Goal: Transaction & Acquisition: Book appointment/travel/reservation

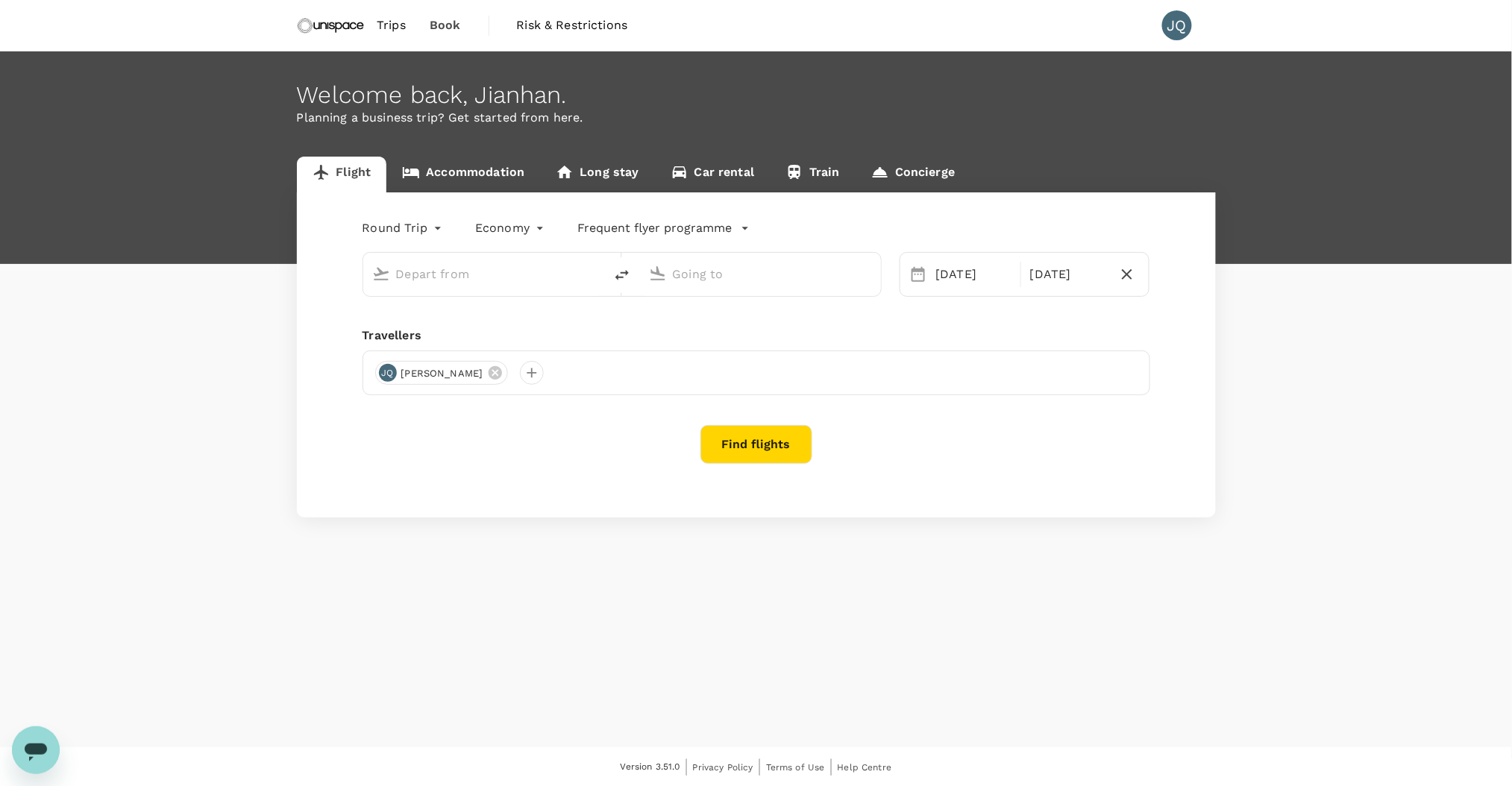
click at [474, 279] on input "text" at bounding box center [485, 274] width 177 height 23
click at [535, 273] on input "text" at bounding box center [485, 274] width 177 height 23
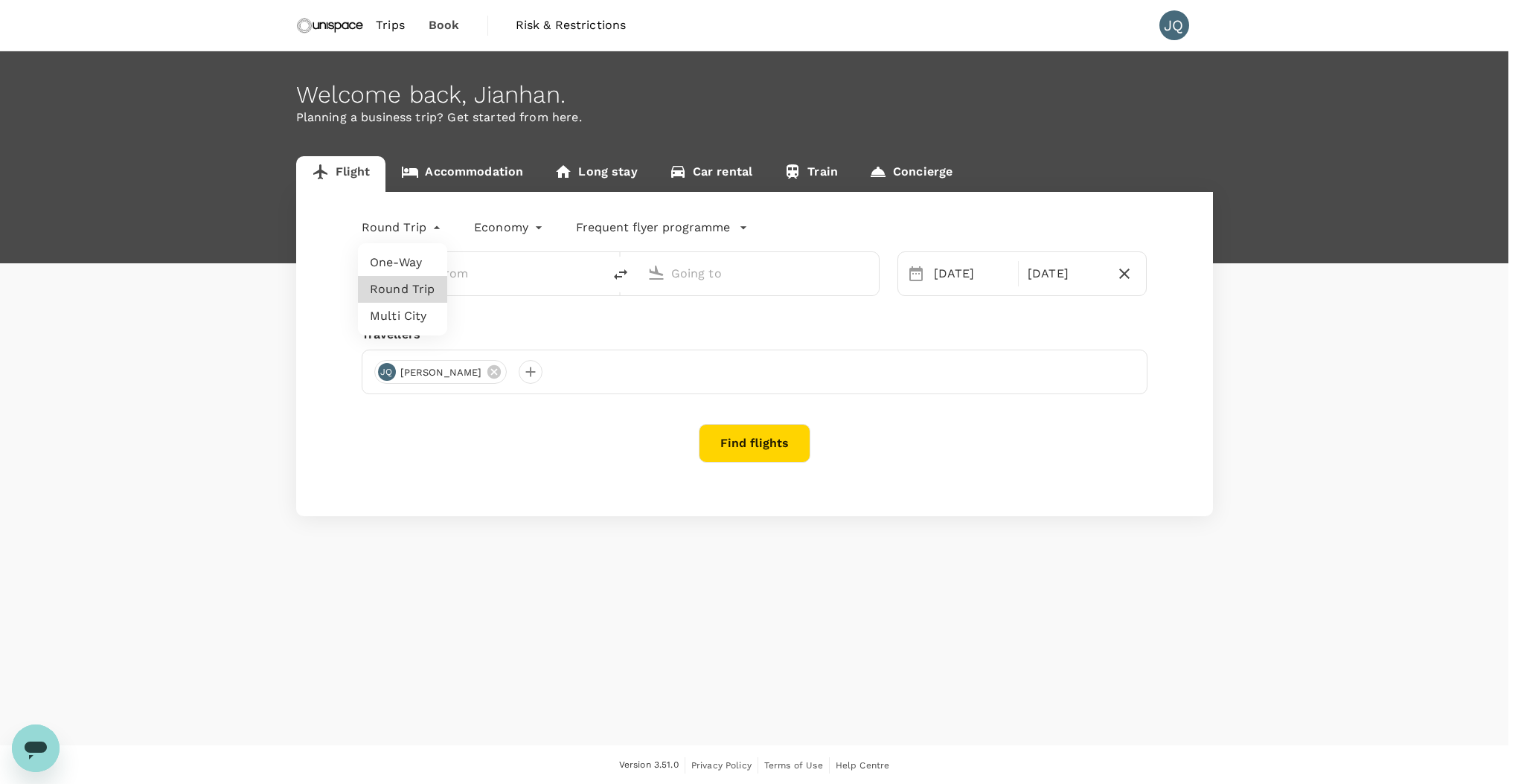
click at [414, 225] on body "Trips Book Risk & Restrictions JQ Welcome back , Jianhan . Planning a business …" at bounding box center [762, 392] width 1524 height 786
click at [423, 308] on li "Multi City" at bounding box center [402, 315] width 89 height 26
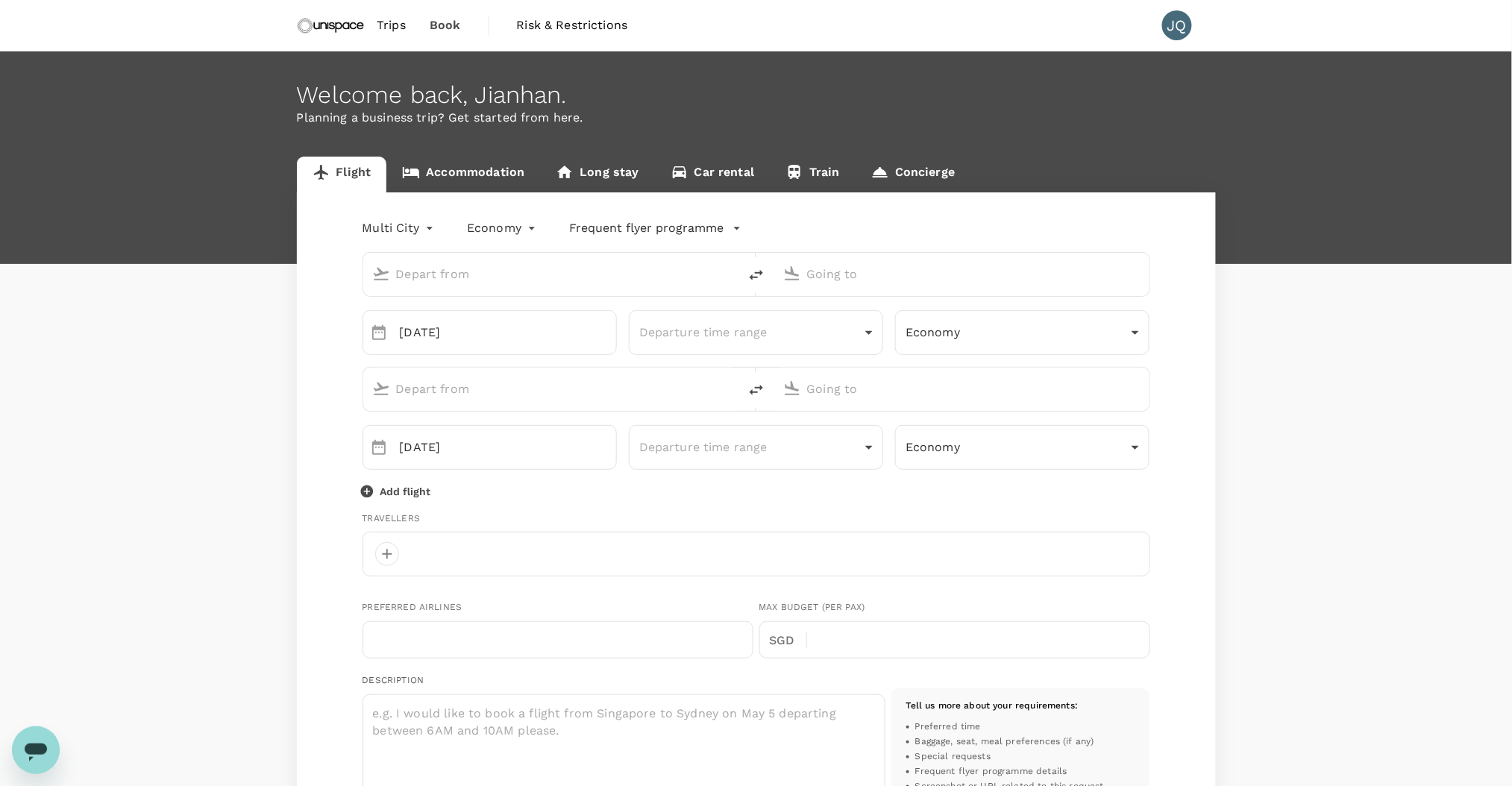
type input "roundtrip"
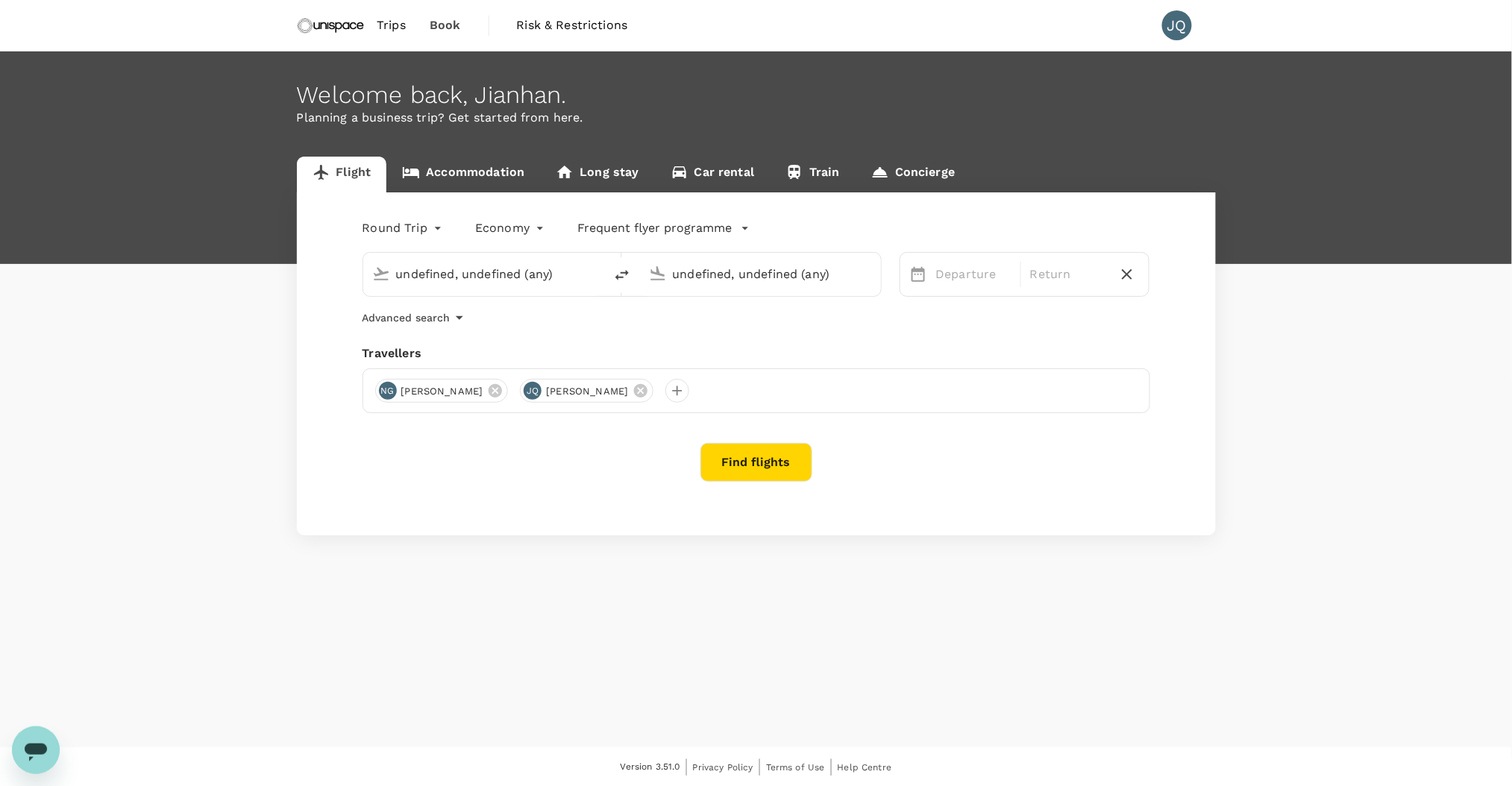
type input "[GEOGRAPHIC_DATA], [GEOGRAPHIC_DATA] (any)"
type input "Hong Kong Intl (HKG)"
click at [479, 273] on input "[GEOGRAPHIC_DATA], [GEOGRAPHIC_DATA] (any)" at bounding box center [485, 274] width 177 height 23
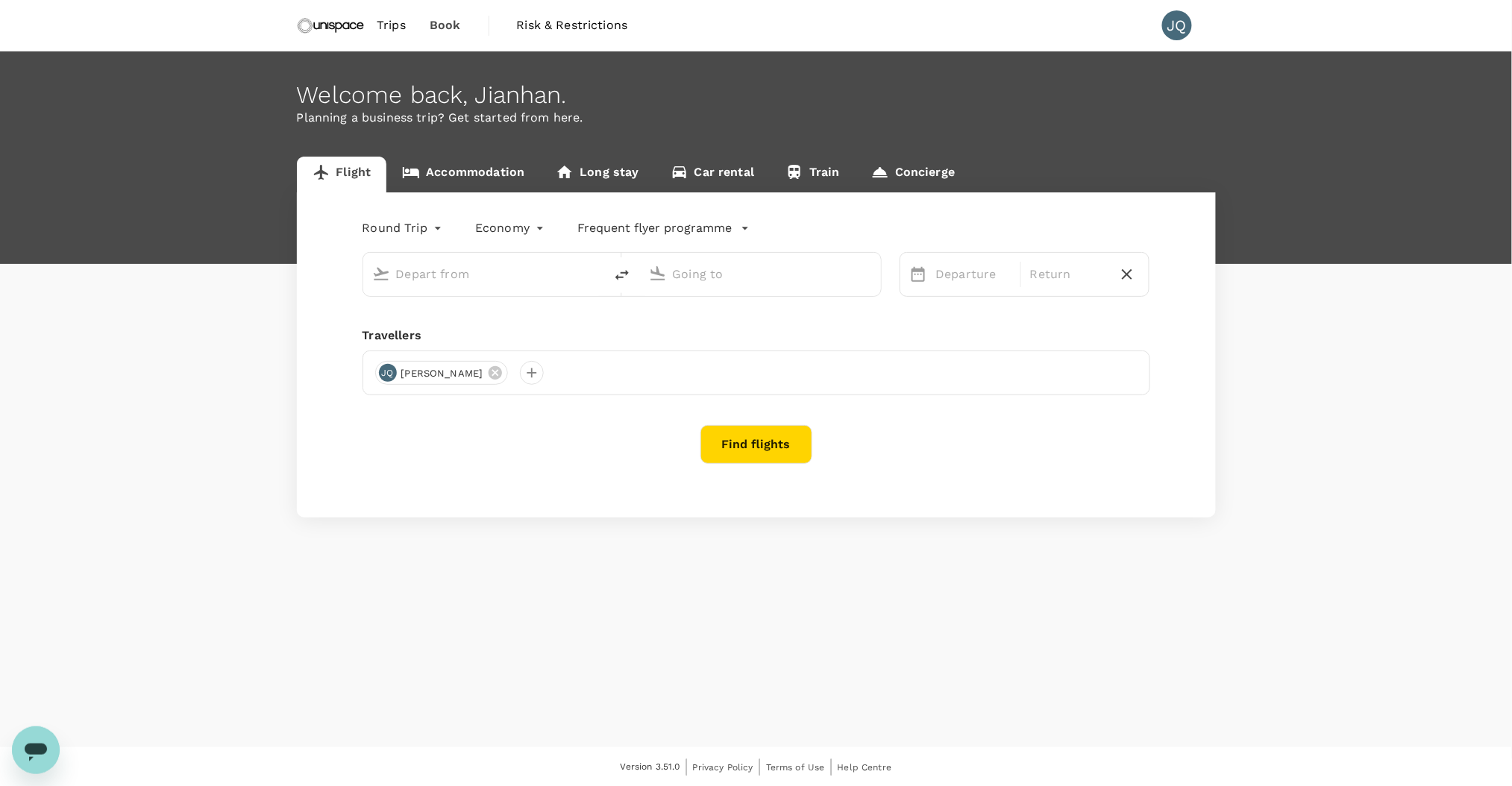
type input "[GEOGRAPHIC_DATA], [GEOGRAPHIC_DATA] (any)"
type input "Hong Kong Intl (HKG)"
click at [533, 275] on input "[GEOGRAPHIC_DATA], [GEOGRAPHIC_DATA] (any)" at bounding box center [485, 274] width 177 height 23
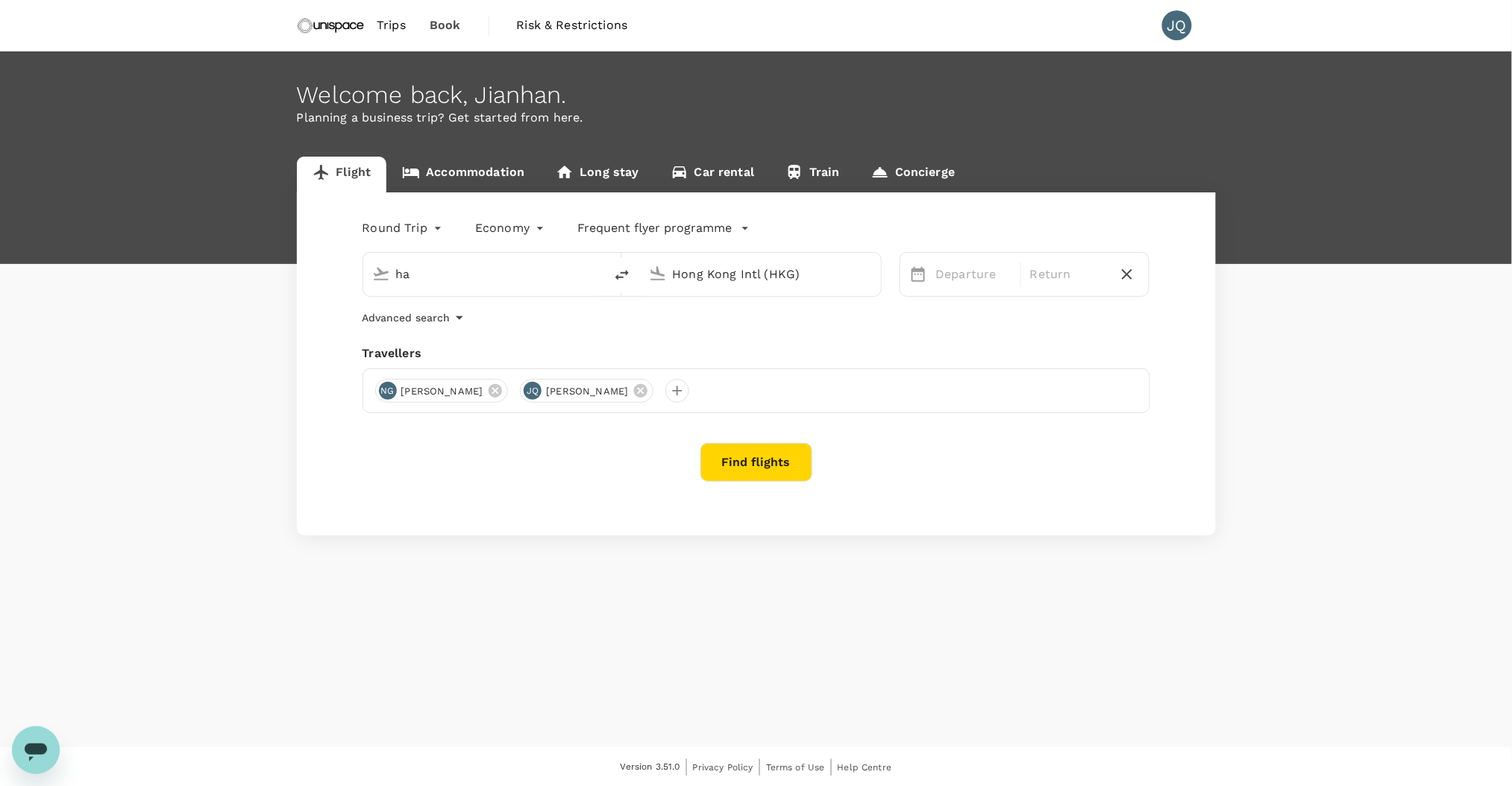
type input "h"
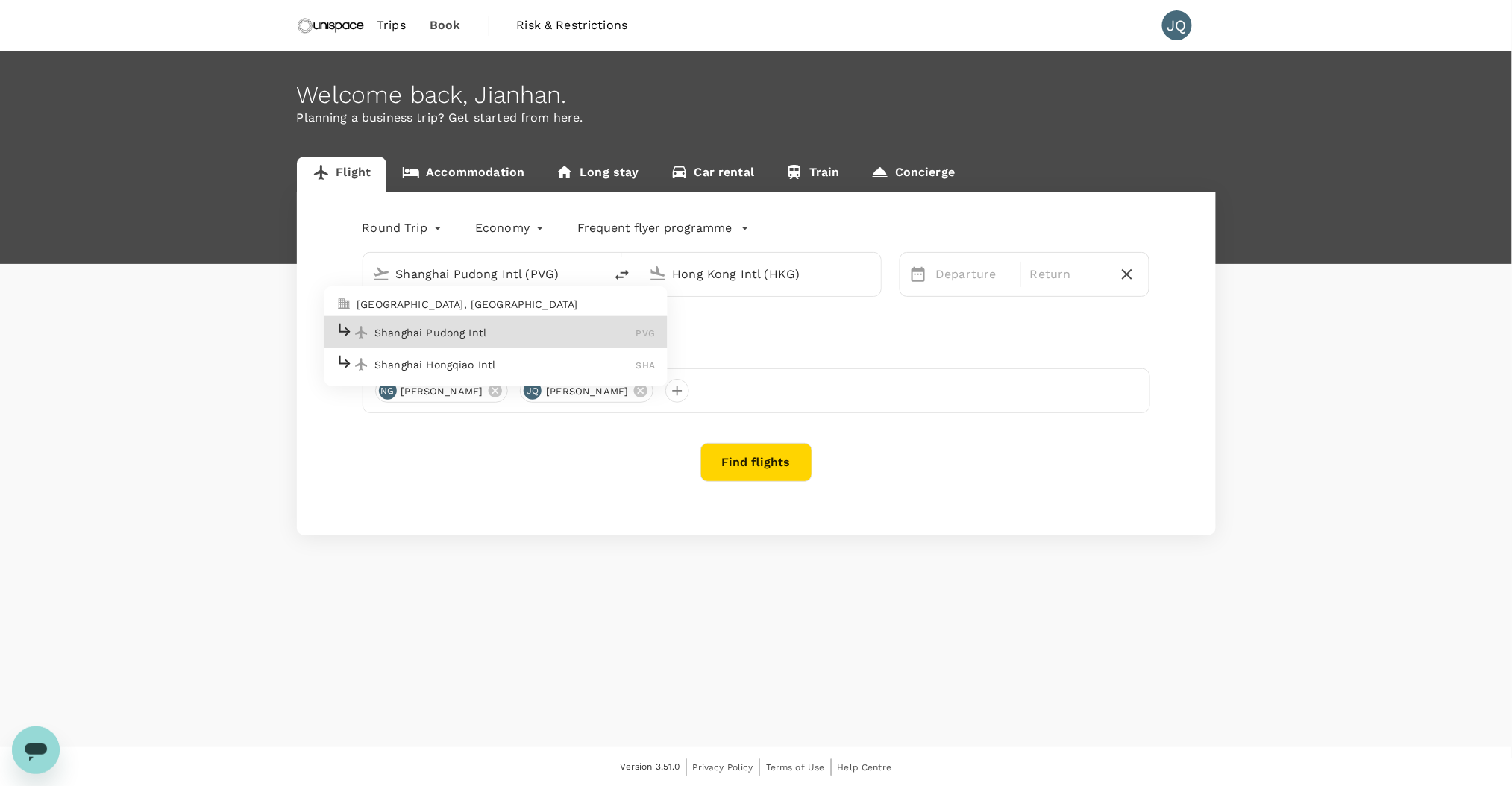
type input "Shanghai Pudong Intl (PVG)"
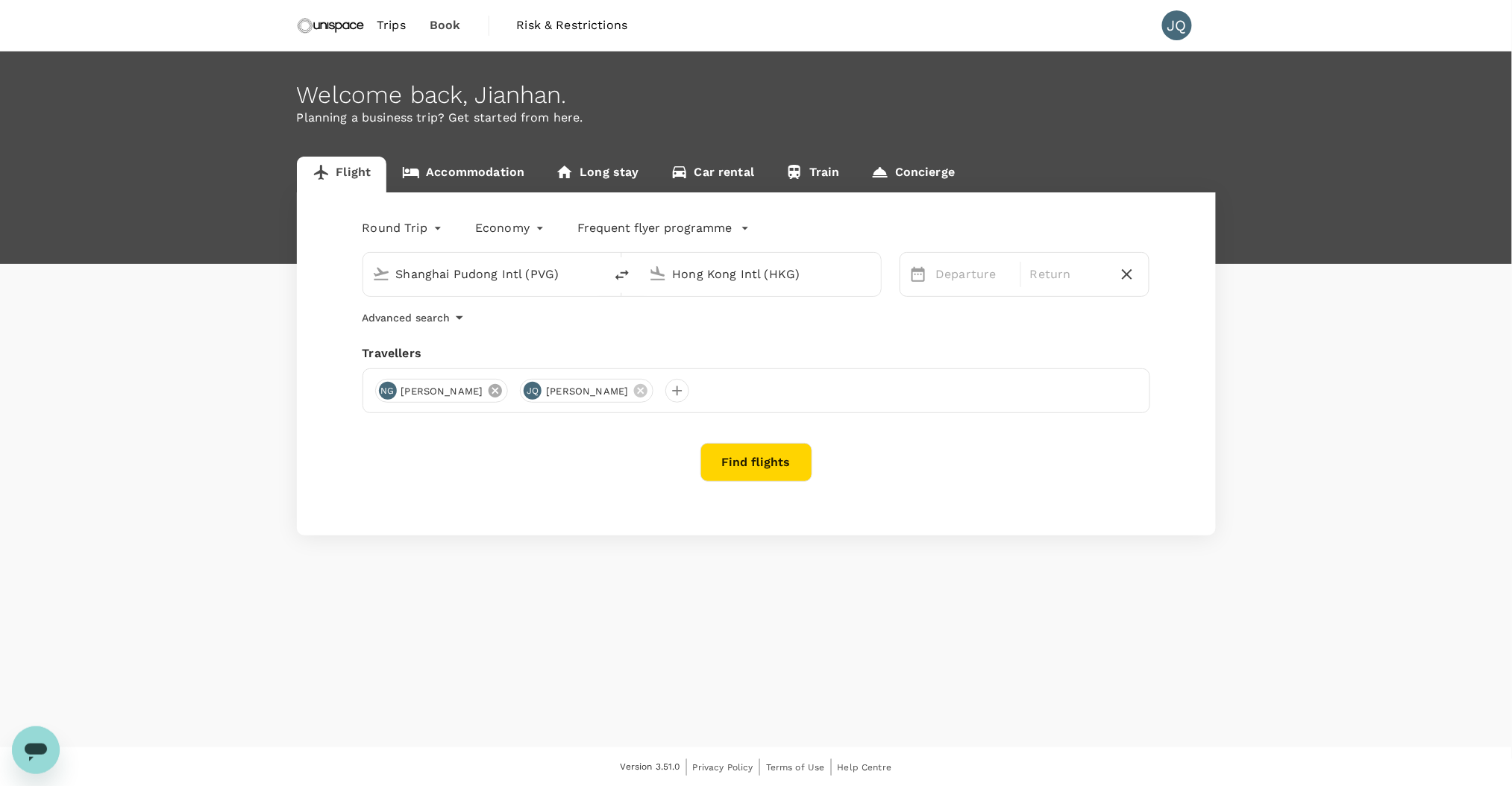
click at [487, 396] on icon at bounding box center [496, 391] width 17 height 17
click at [790, 276] on input "Hong Kong Intl (HKG)" at bounding box center [761, 274] width 177 height 23
type input "[GEOGRAPHIC_DATA], [GEOGRAPHIC_DATA] (any)"
click at [1013, 460] on div "24" at bounding box center [1016, 461] width 28 height 28
click at [1072, 461] on div "26" at bounding box center [1072, 461] width 28 height 28
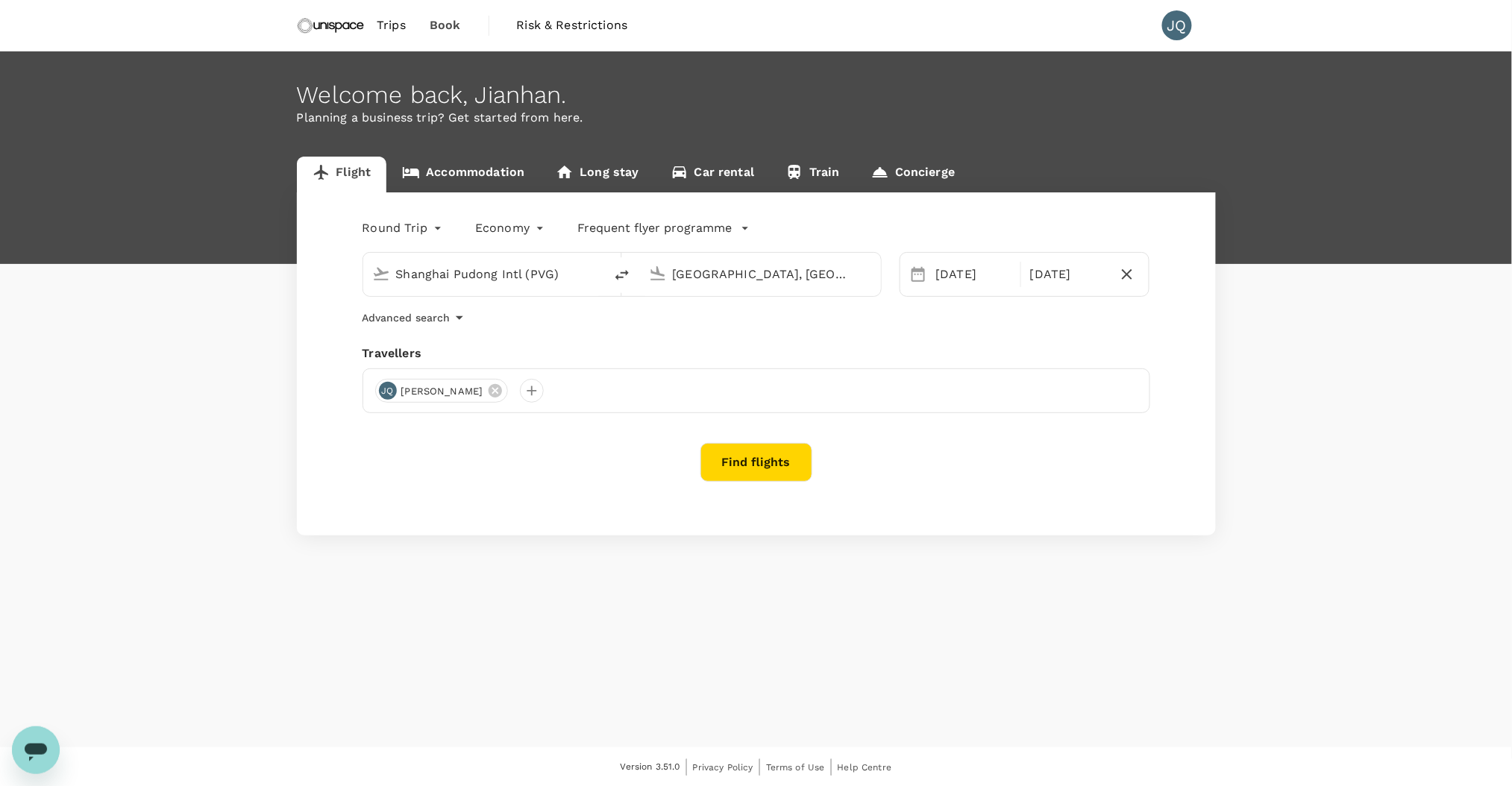
click at [408, 231] on body "Trips Book Risk & Restrictions JQ Welcome back , Jianhan . Planning a business …" at bounding box center [756, 393] width 1512 height 788
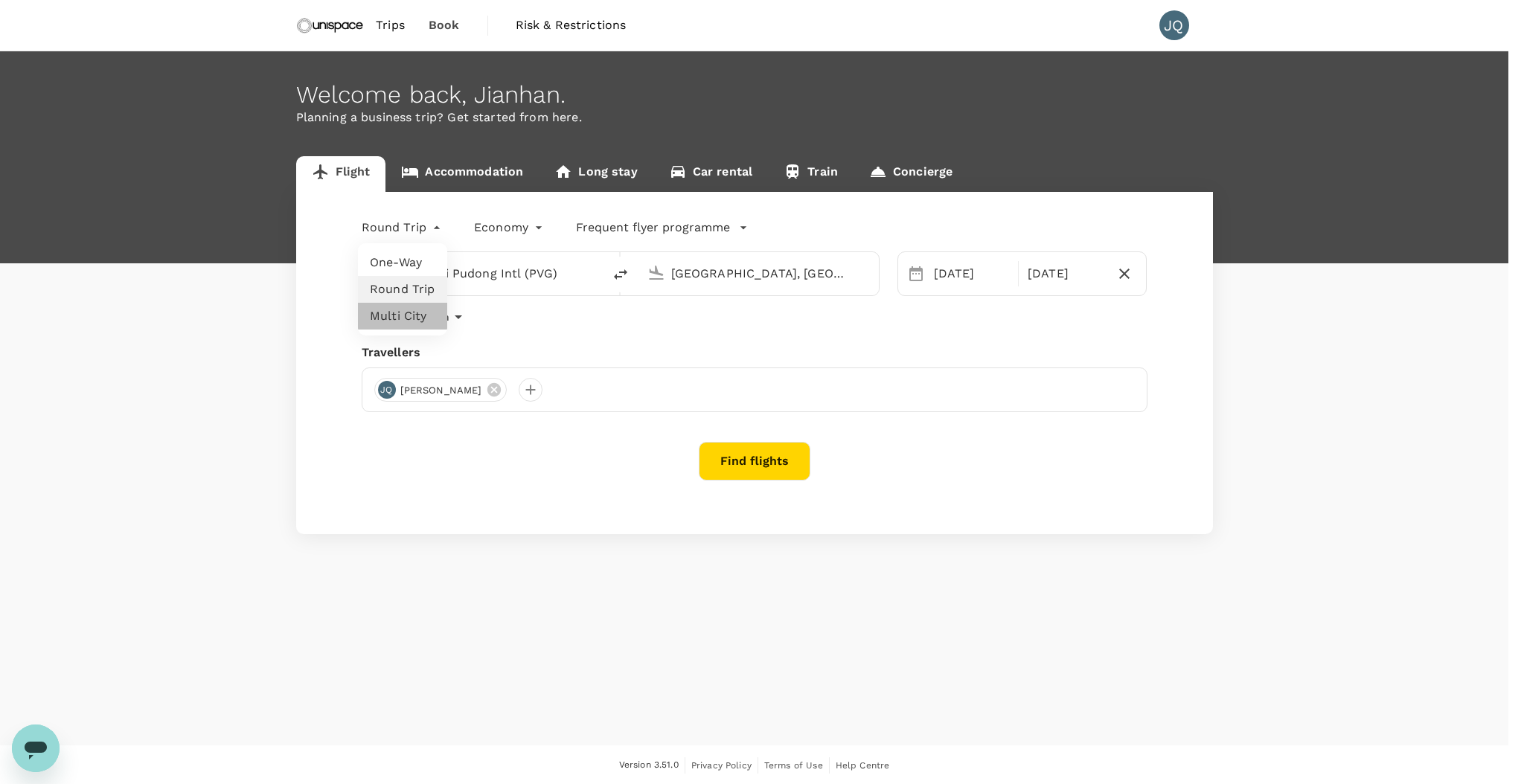
click at [403, 303] on li "Multi City" at bounding box center [402, 315] width 89 height 26
type input "multicity"
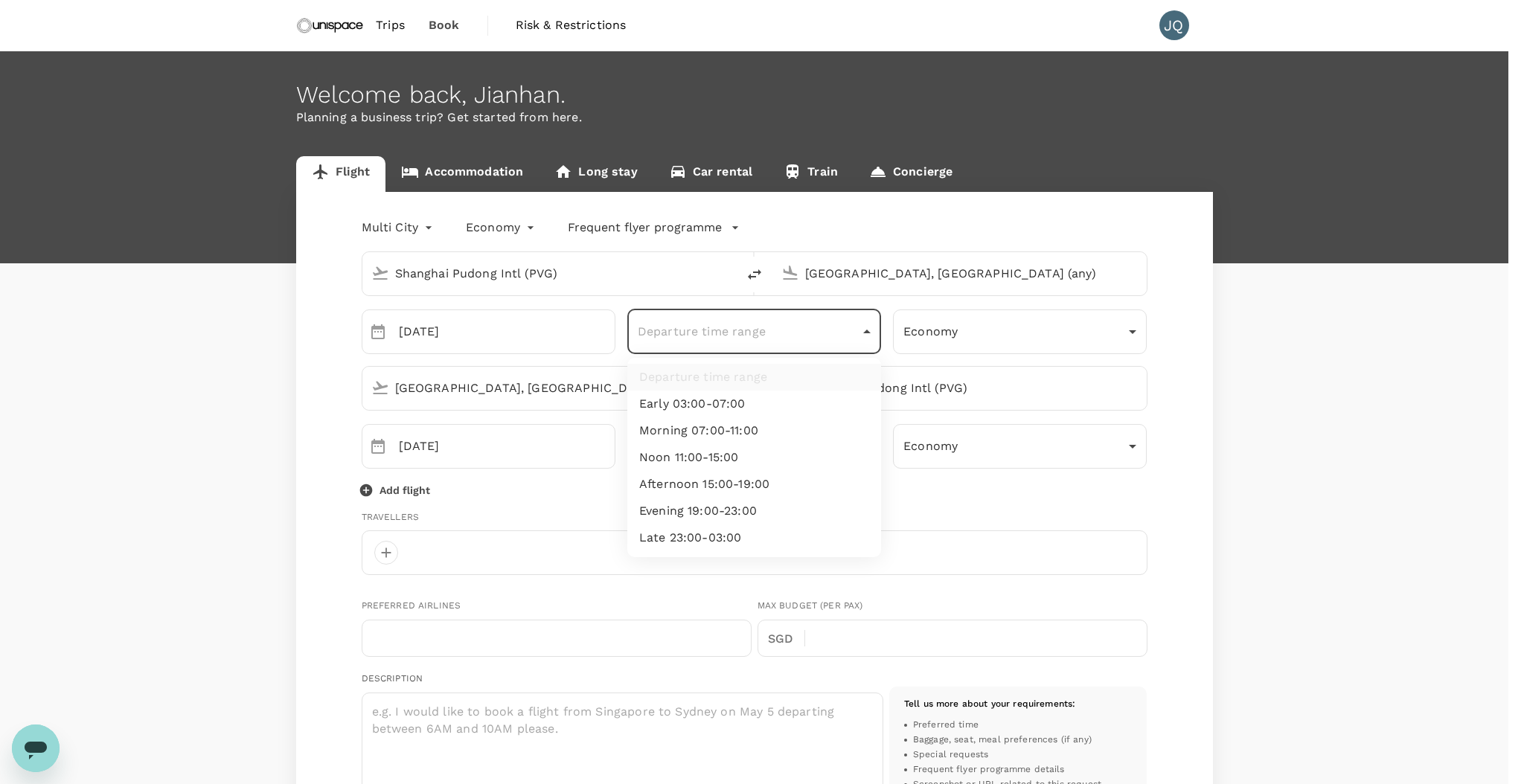
click at [710, 349] on body "Trips Book Risk & Restrictions JQ Welcome back , Jianhan . Planning a business …" at bounding box center [762, 665] width 1524 height 1330
click at [757, 479] on li "Afternoon 15:00-19:00" at bounding box center [754, 484] width 254 height 26
type input "afternoon"
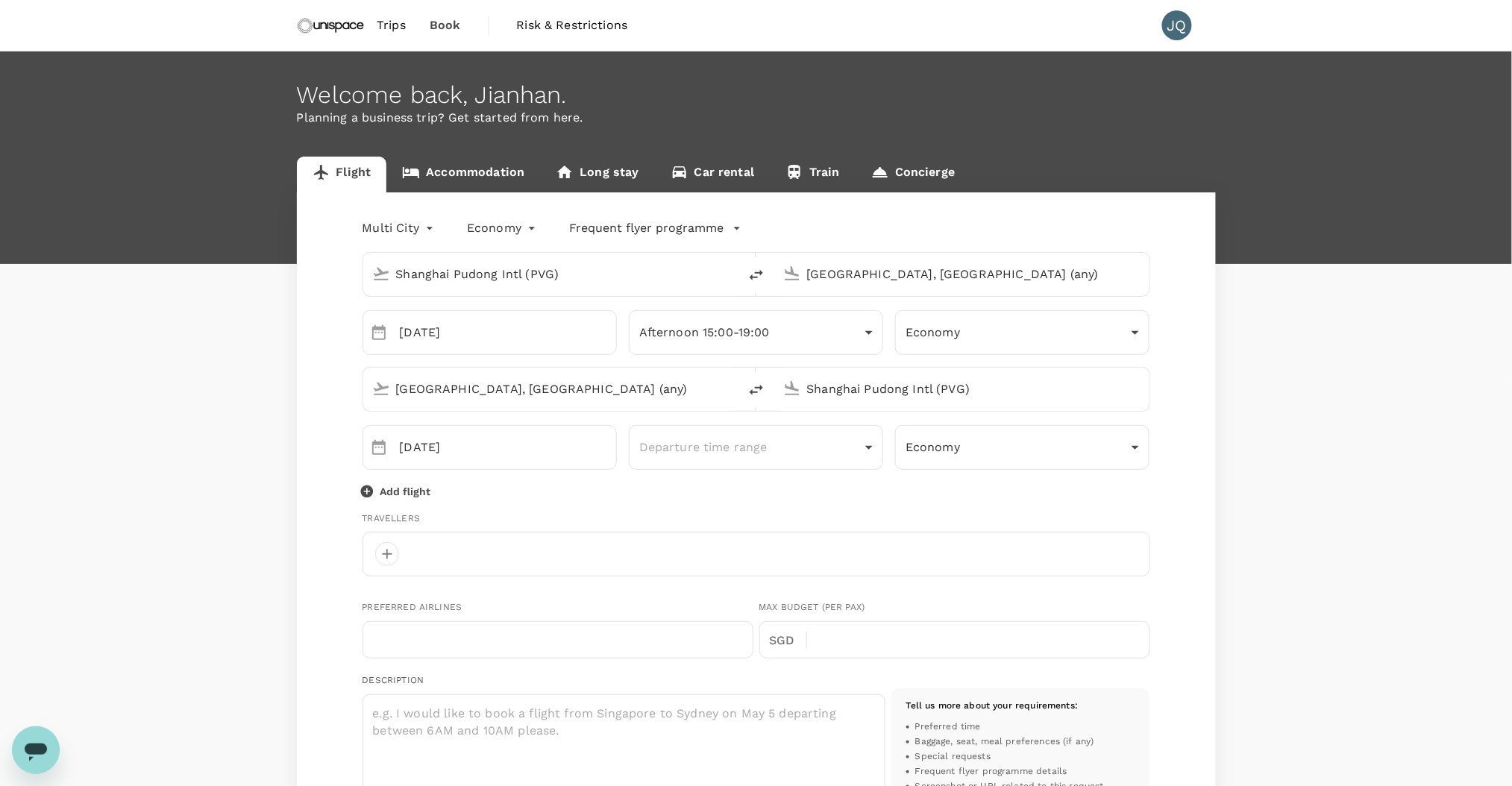
click at [866, 391] on input "Shanghai Pudong Intl (PVG)" at bounding box center [963, 389] width 311 height 23
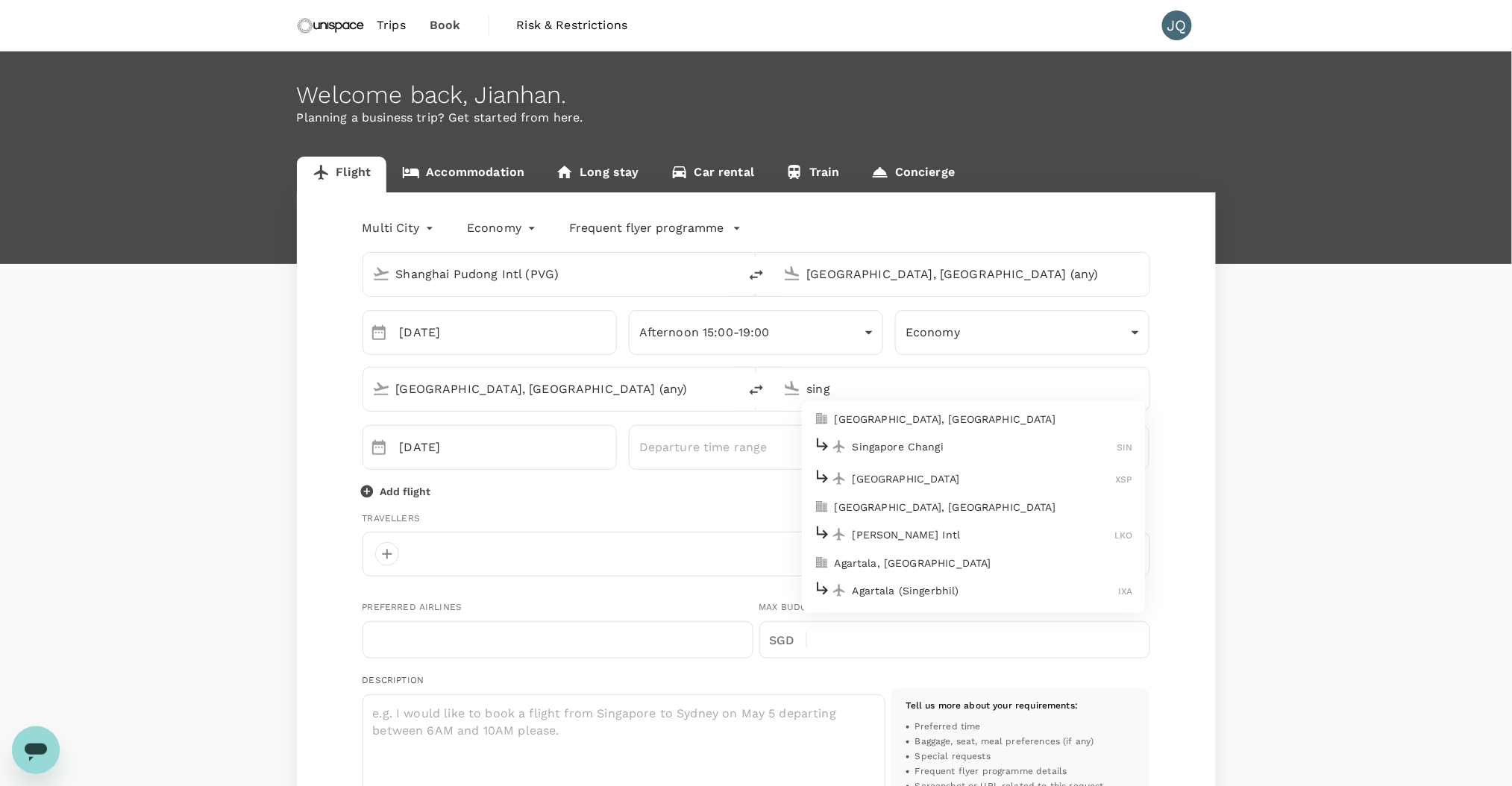
click at [1021, 438] on div "Singapore Changi SIN" at bounding box center [974, 447] width 319 height 23
type input "Singapore Changi (SIN)"
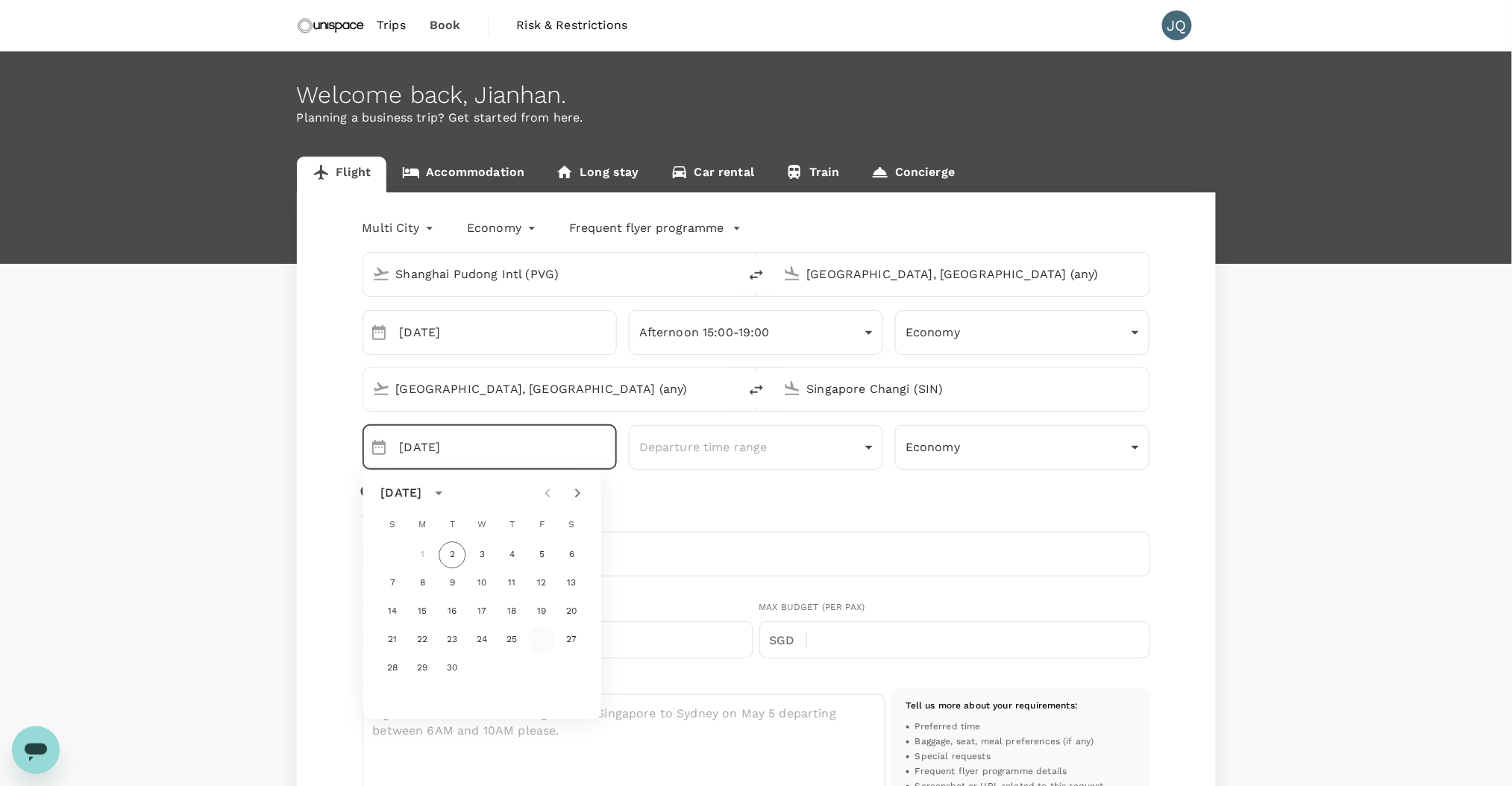
click at [530, 645] on button "26" at bounding box center [541, 639] width 26 height 26
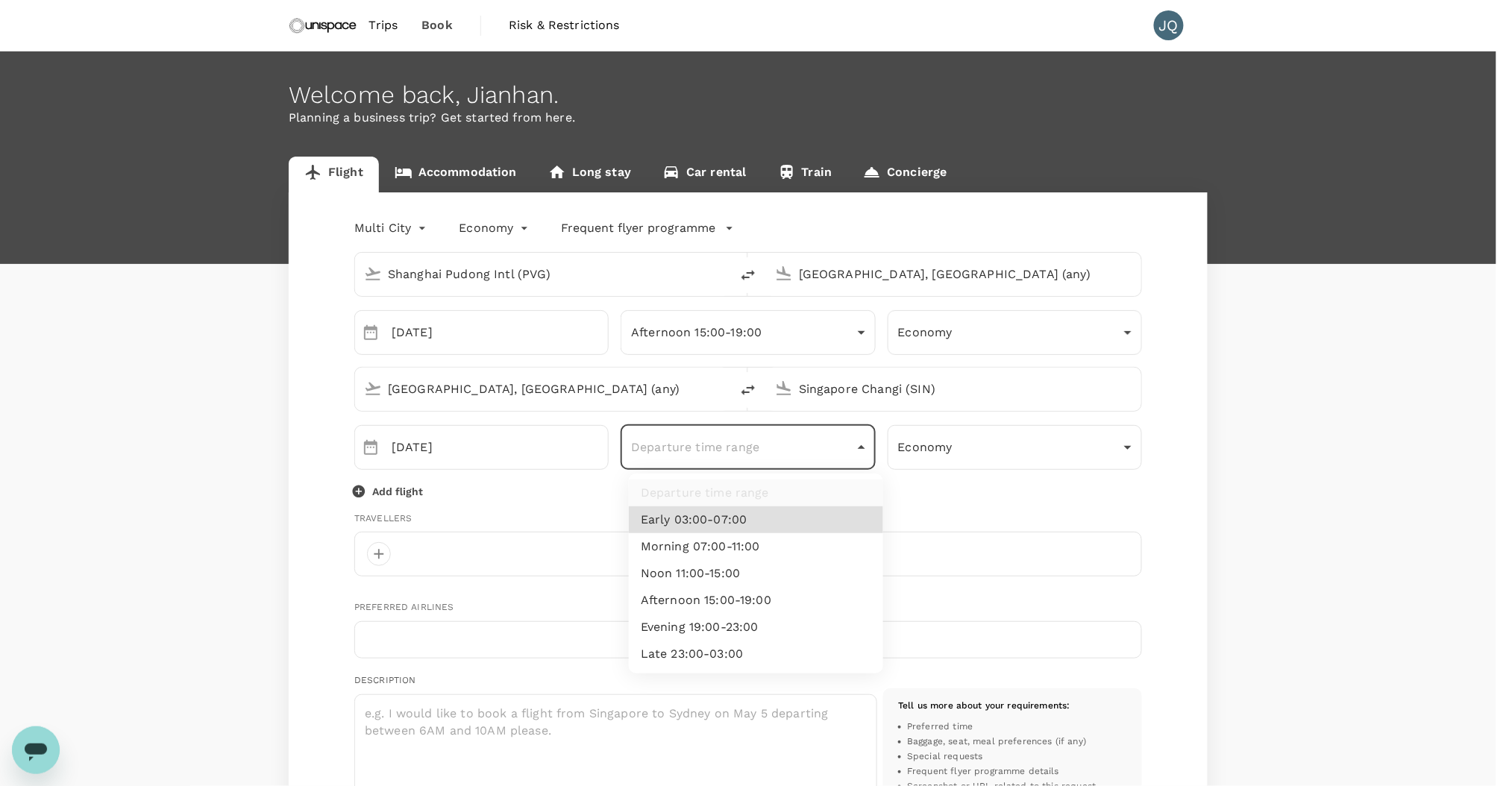
click at [733, 461] on body "Trips Book Risk & Restrictions JQ Welcome back , Jianhan . Planning a business …" at bounding box center [756, 666] width 1512 height 1334
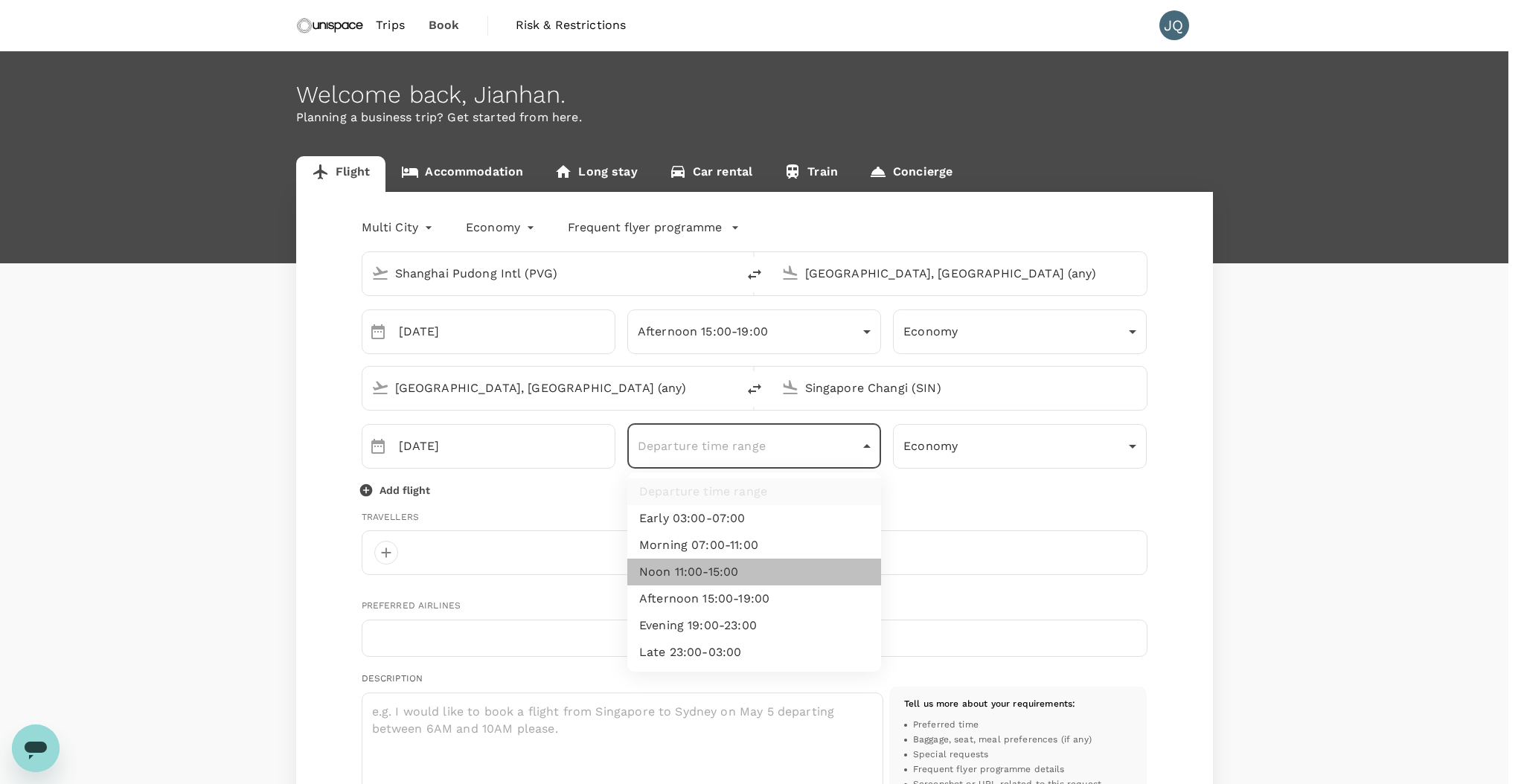
click at [740, 582] on li "Noon 11:00-15:00" at bounding box center [754, 571] width 254 height 26
type input "noon"
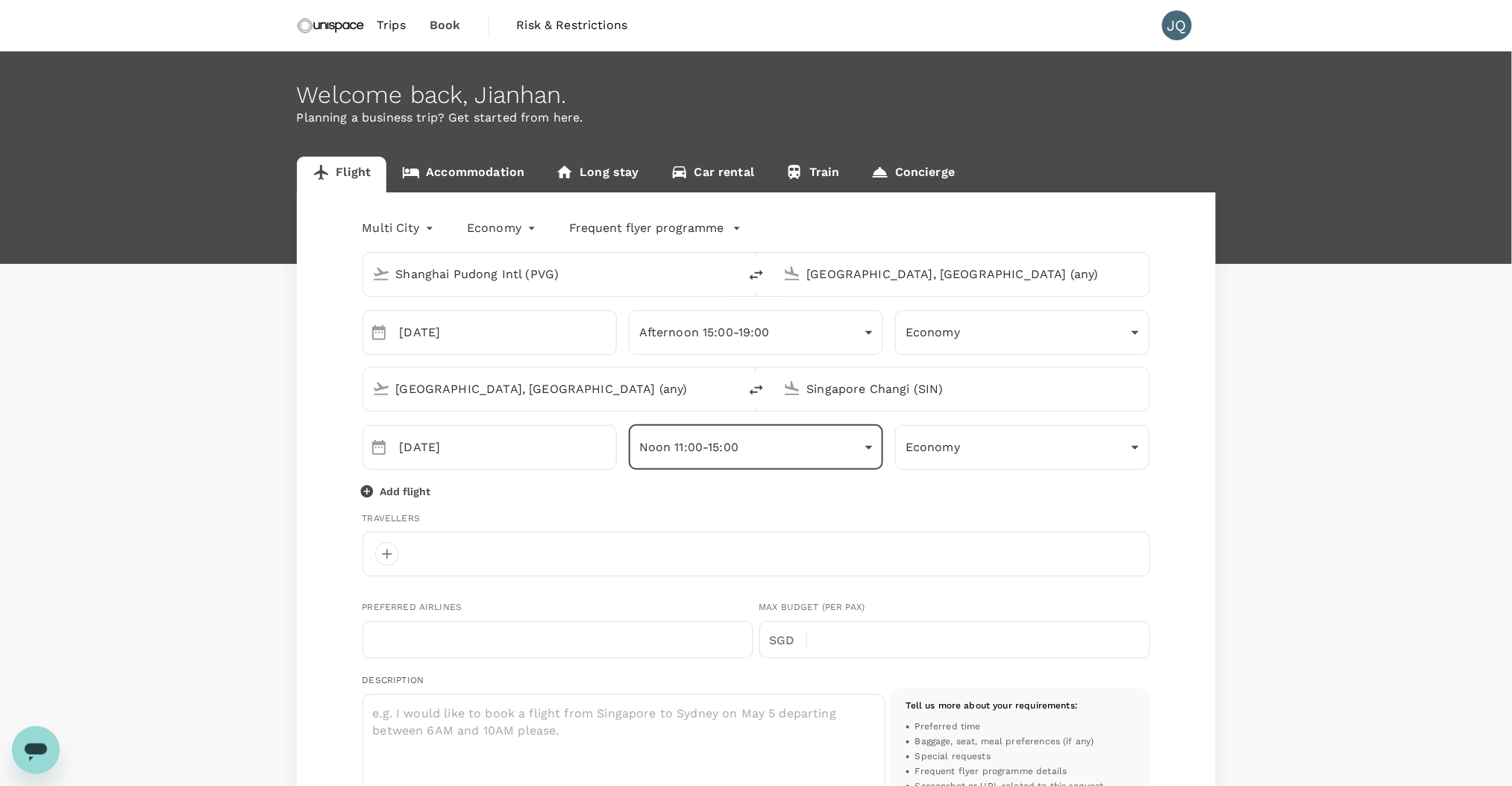
click at [791, 462] on body "Trips Book Risk & Restrictions JQ Welcome back , Jianhan . Planning a business …" at bounding box center [756, 666] width 1512 height 1334
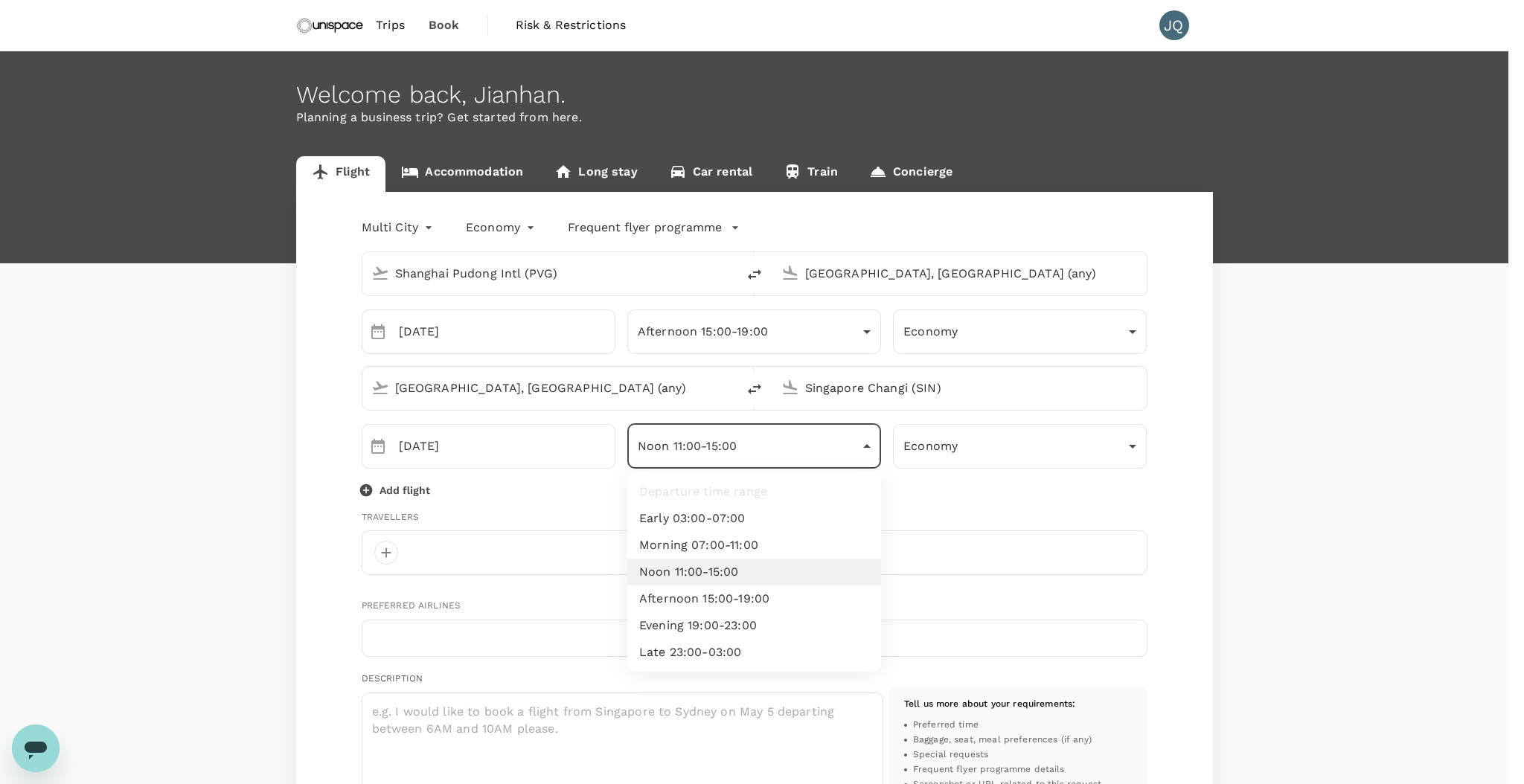
click at [1012, 501] on div at bounding box center [762, 392] width 1524 height 784
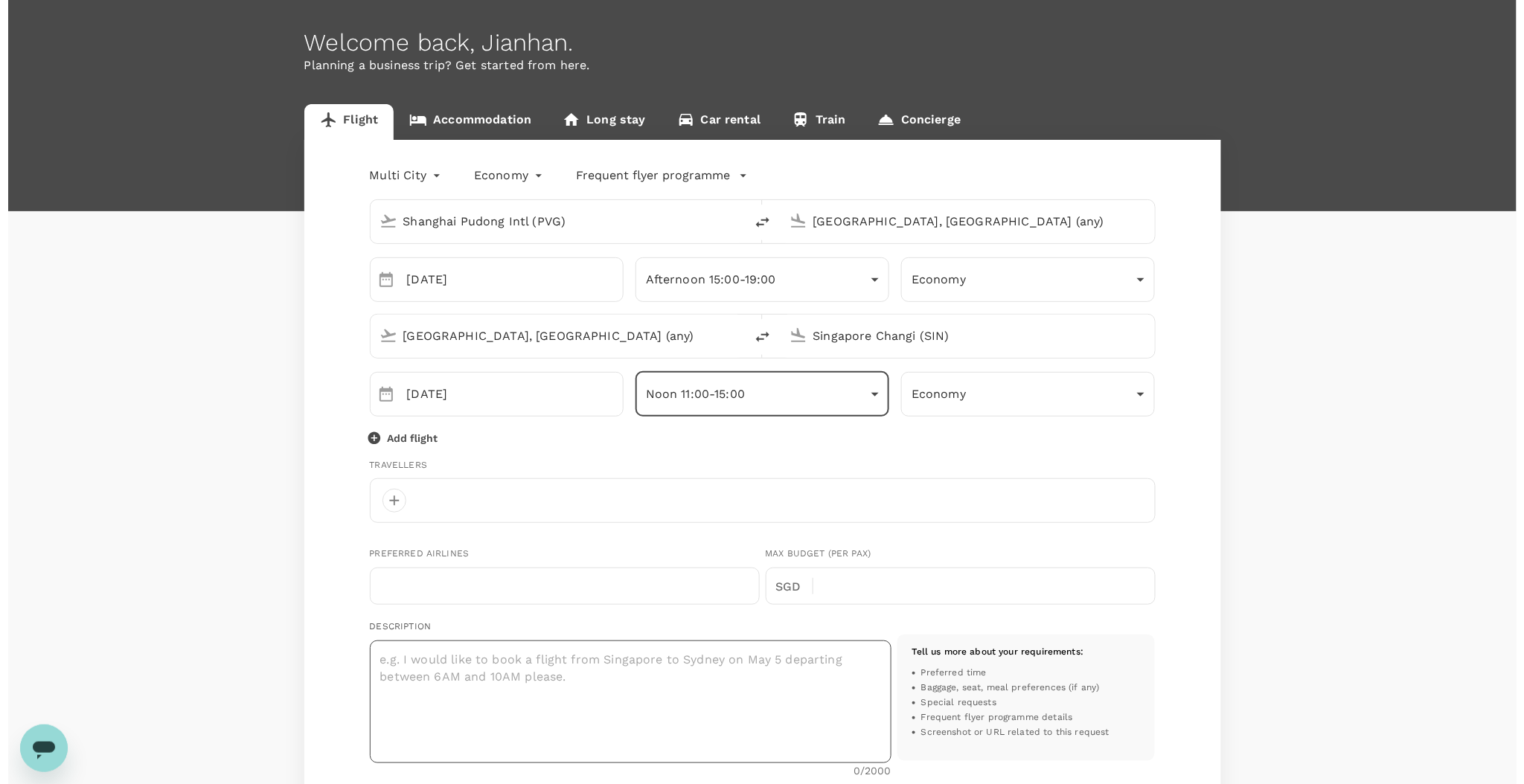
scroll to position [49, 0]
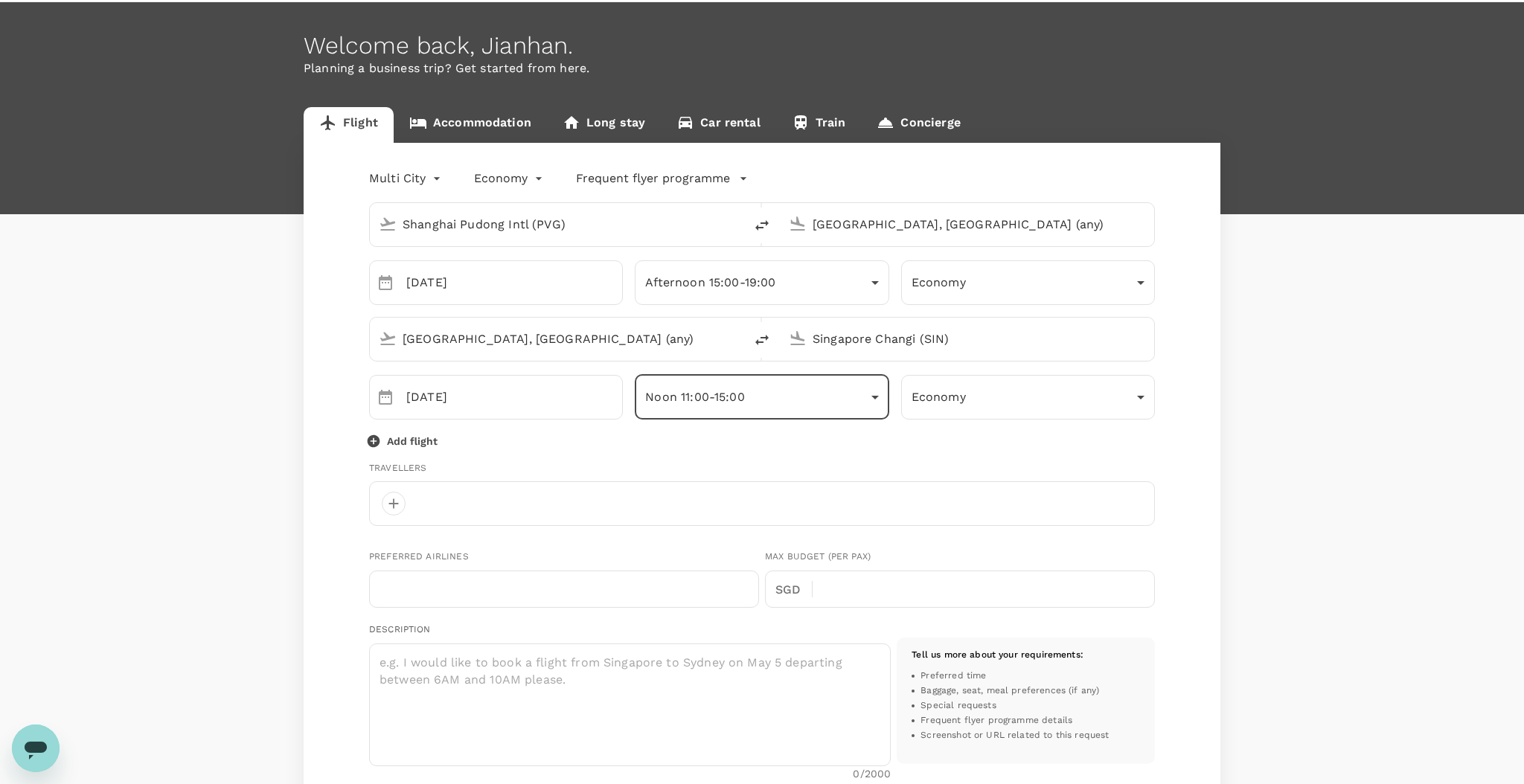
click at [390, 182] on body "Trips Book Risk & Restrictions JQ Welcome back , Jianhan . Planning a business …" at bounding box center [762, 616] width 1524 height 1330
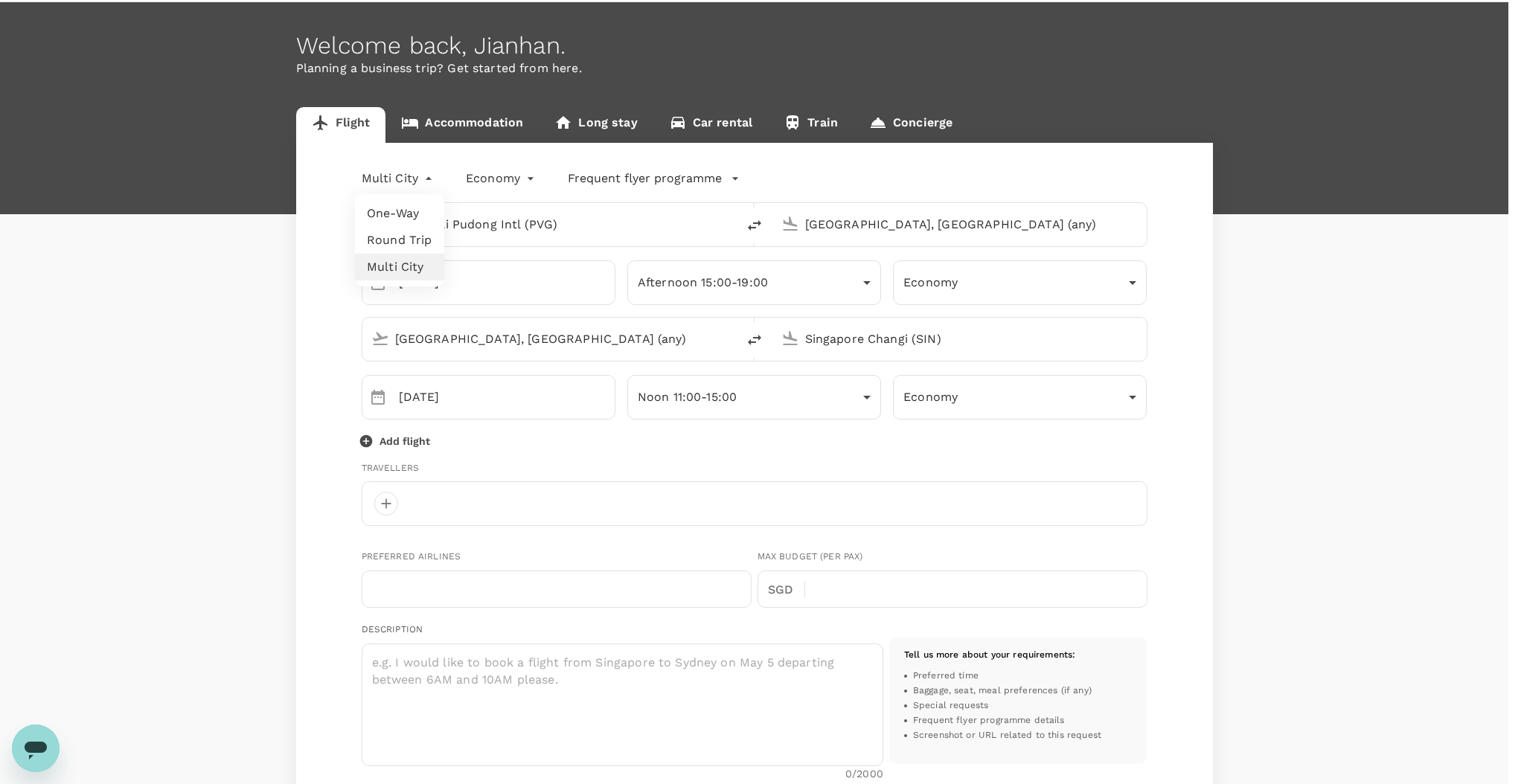
click at [408, 214] on li "One-Way" at bounding box center [399, 213] width 89 height 26
type input "oneway"
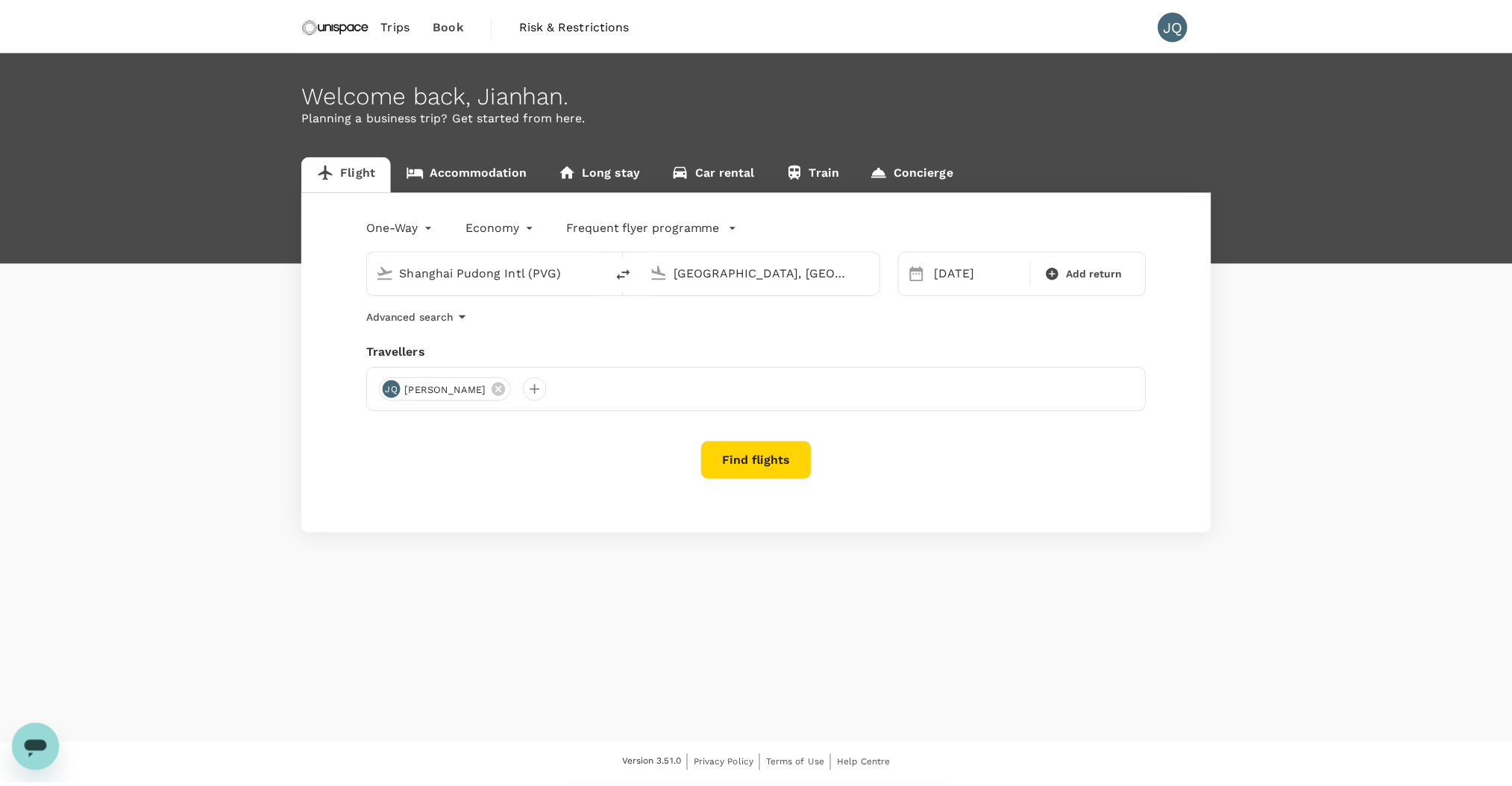
scroll to position [1, 0]
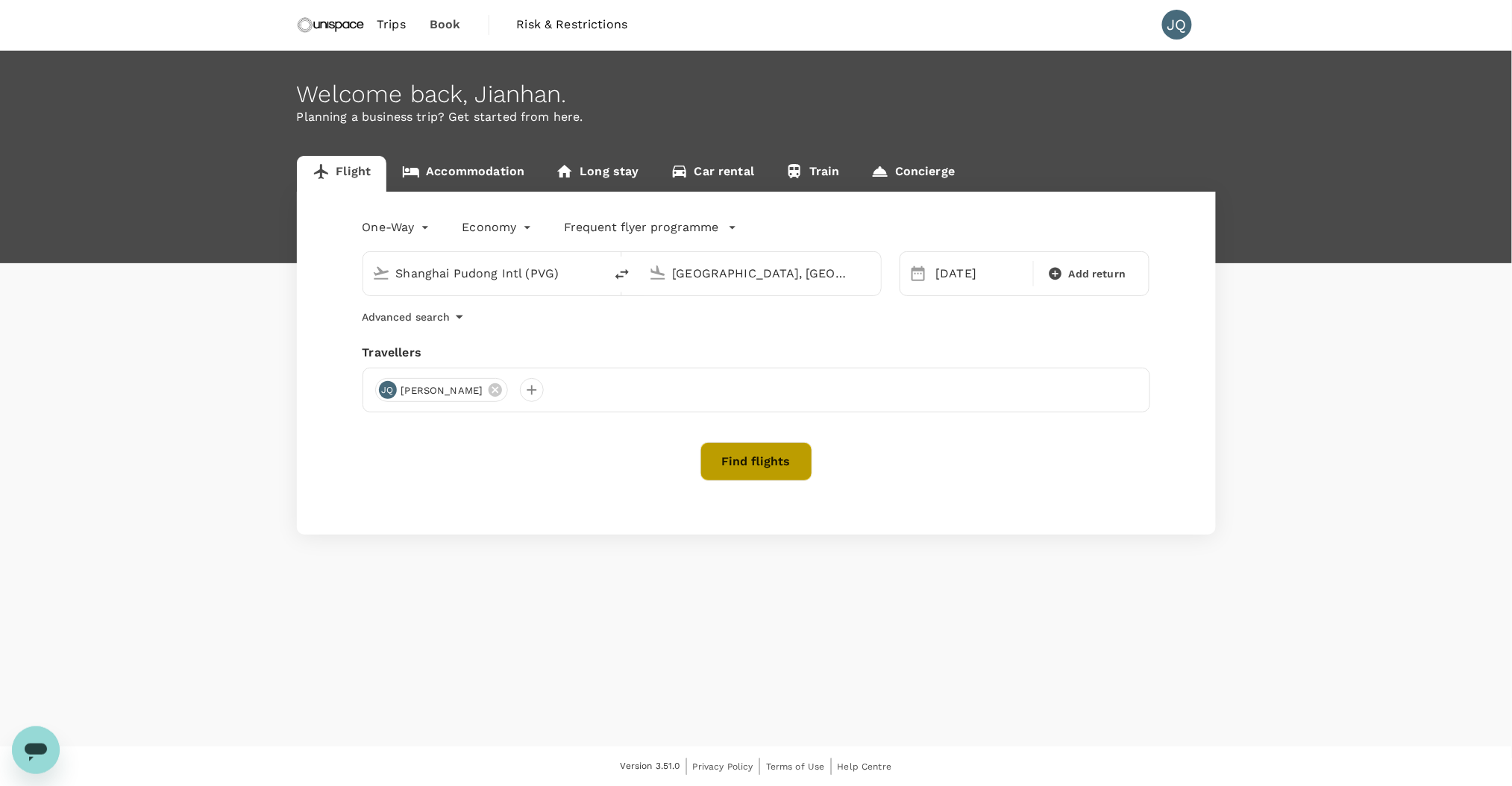
click at [767, 457] on button "Find flights" at bounding box center [757, 461] width 112 height 39
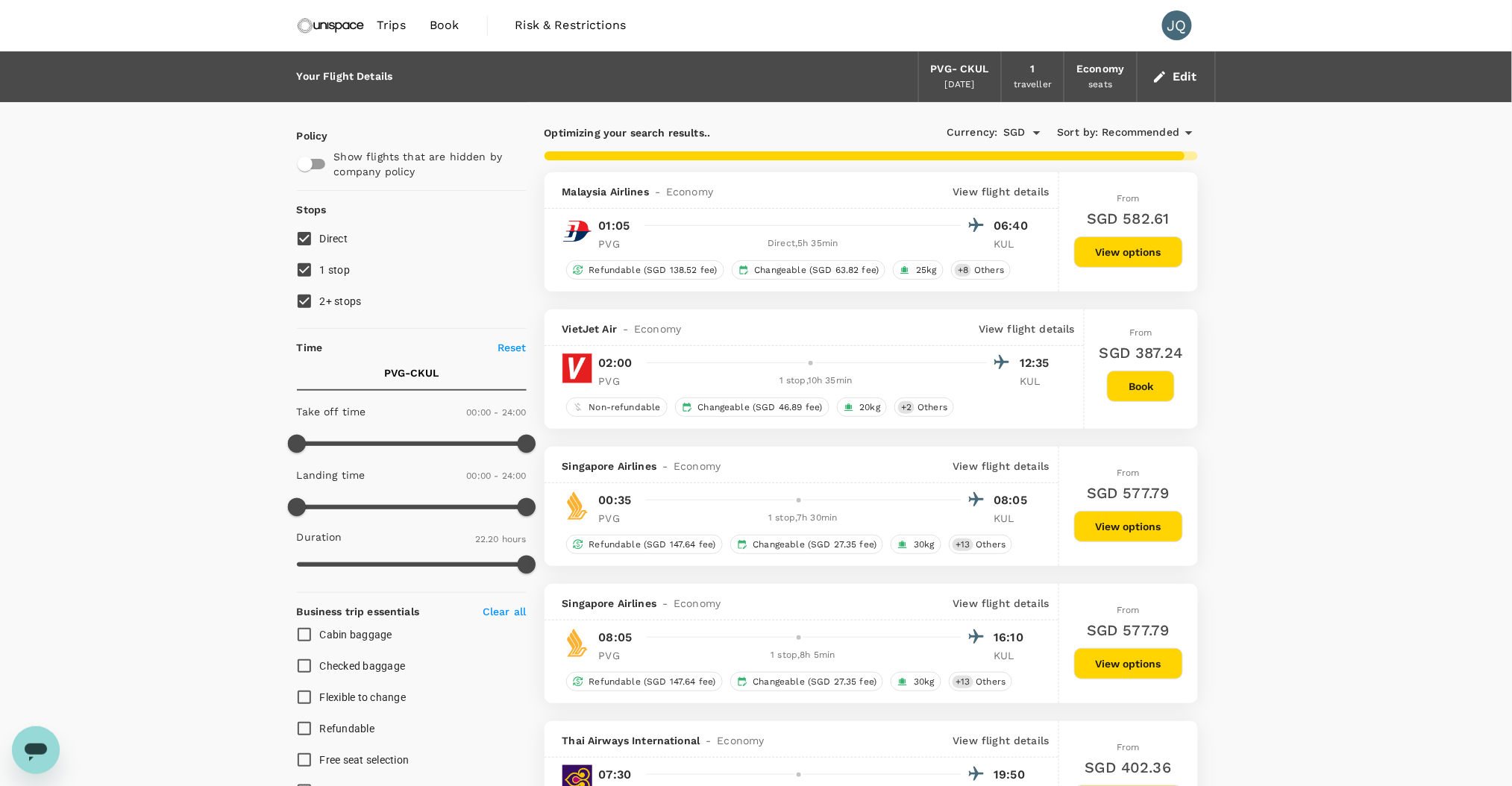
type input "2620"
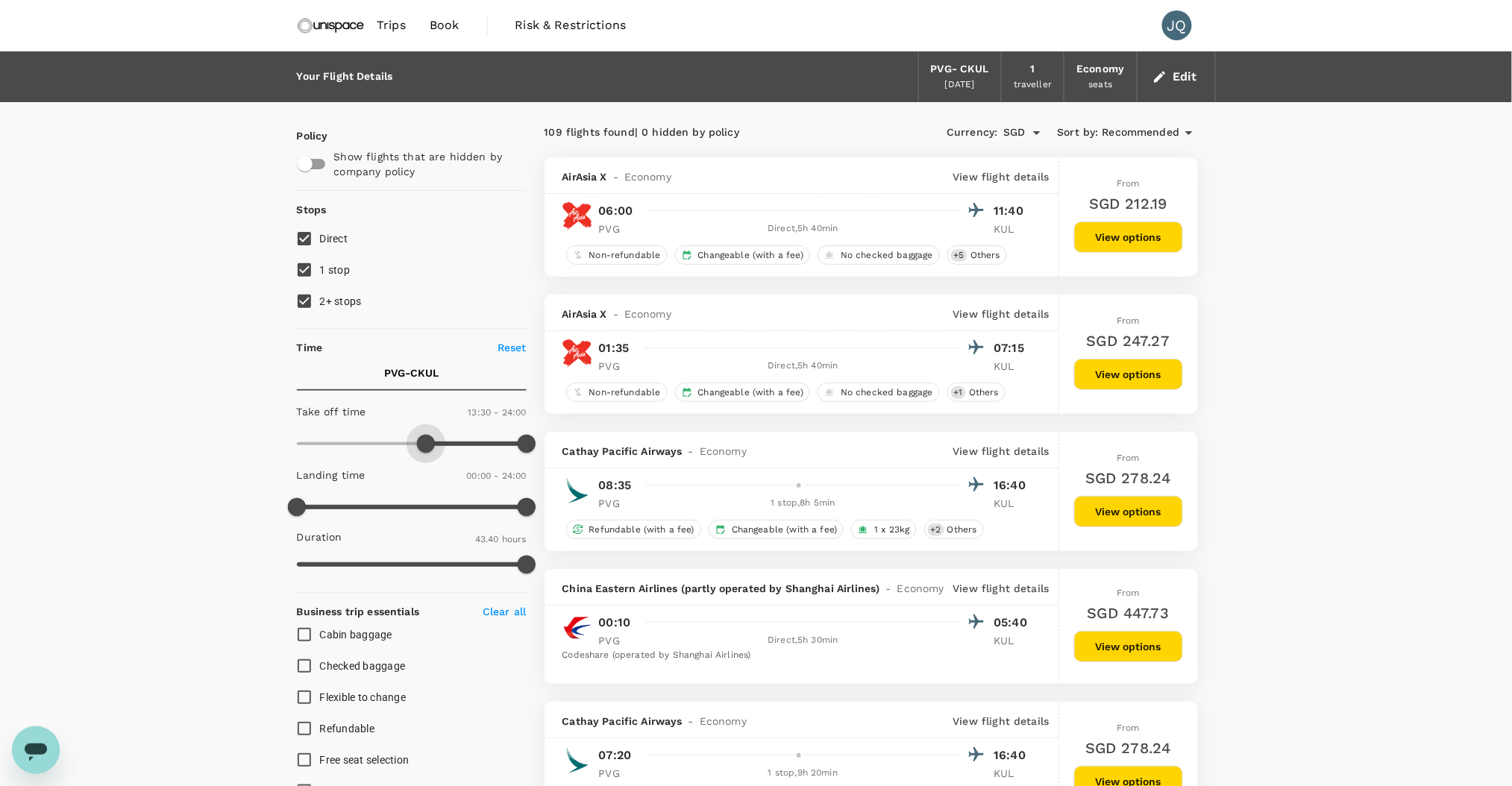
type input "870"
drag, startPoint x: 300, startPoint y: 446, endPoint x: 438, endPoint y: 446, distance: 138.0
click at [438, 446] on span at bounding box center [436, 444] width 18 height 18
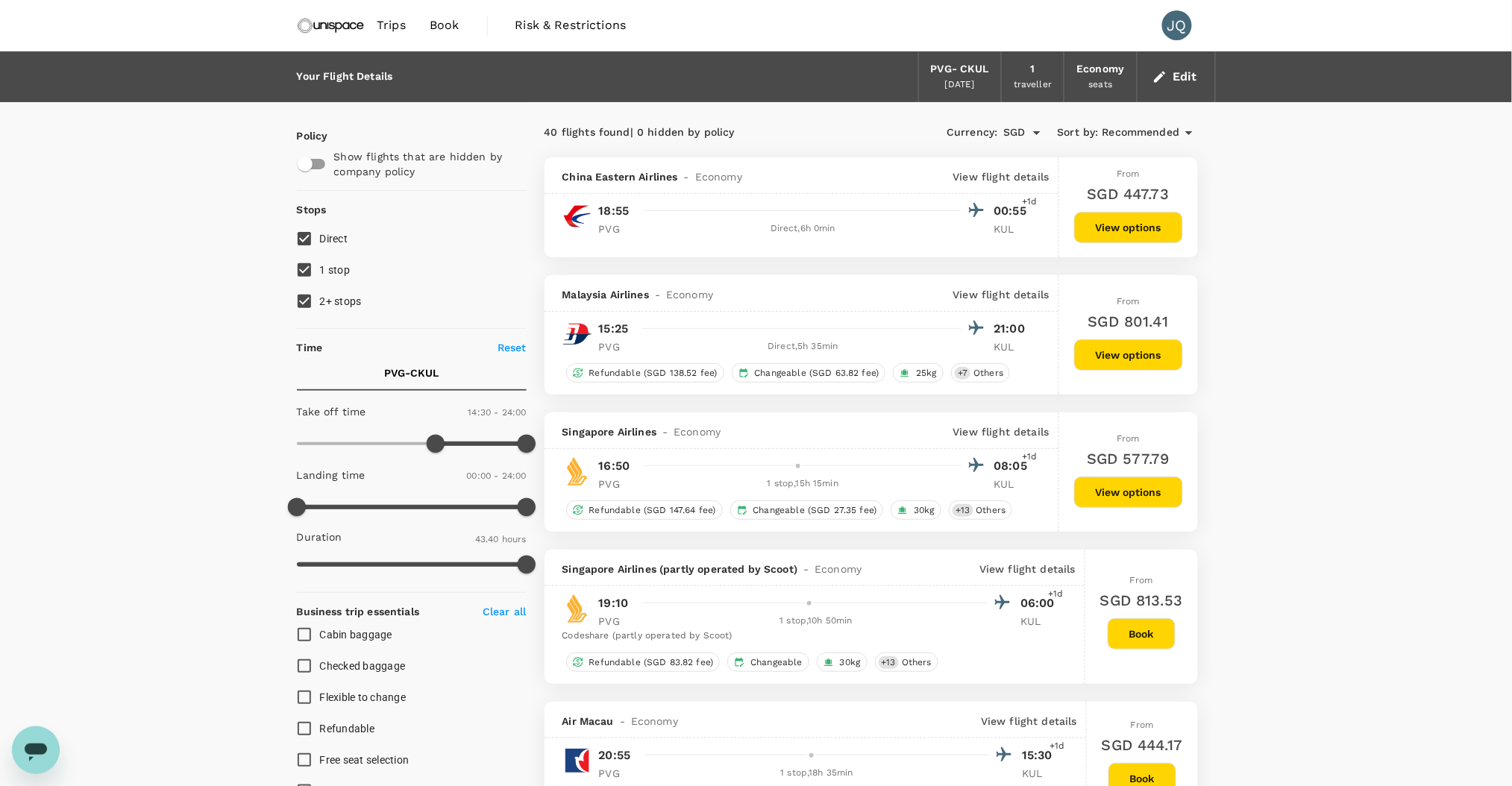
click at [341, 31] on img at bounding box center [331, 25] width 69 height 33
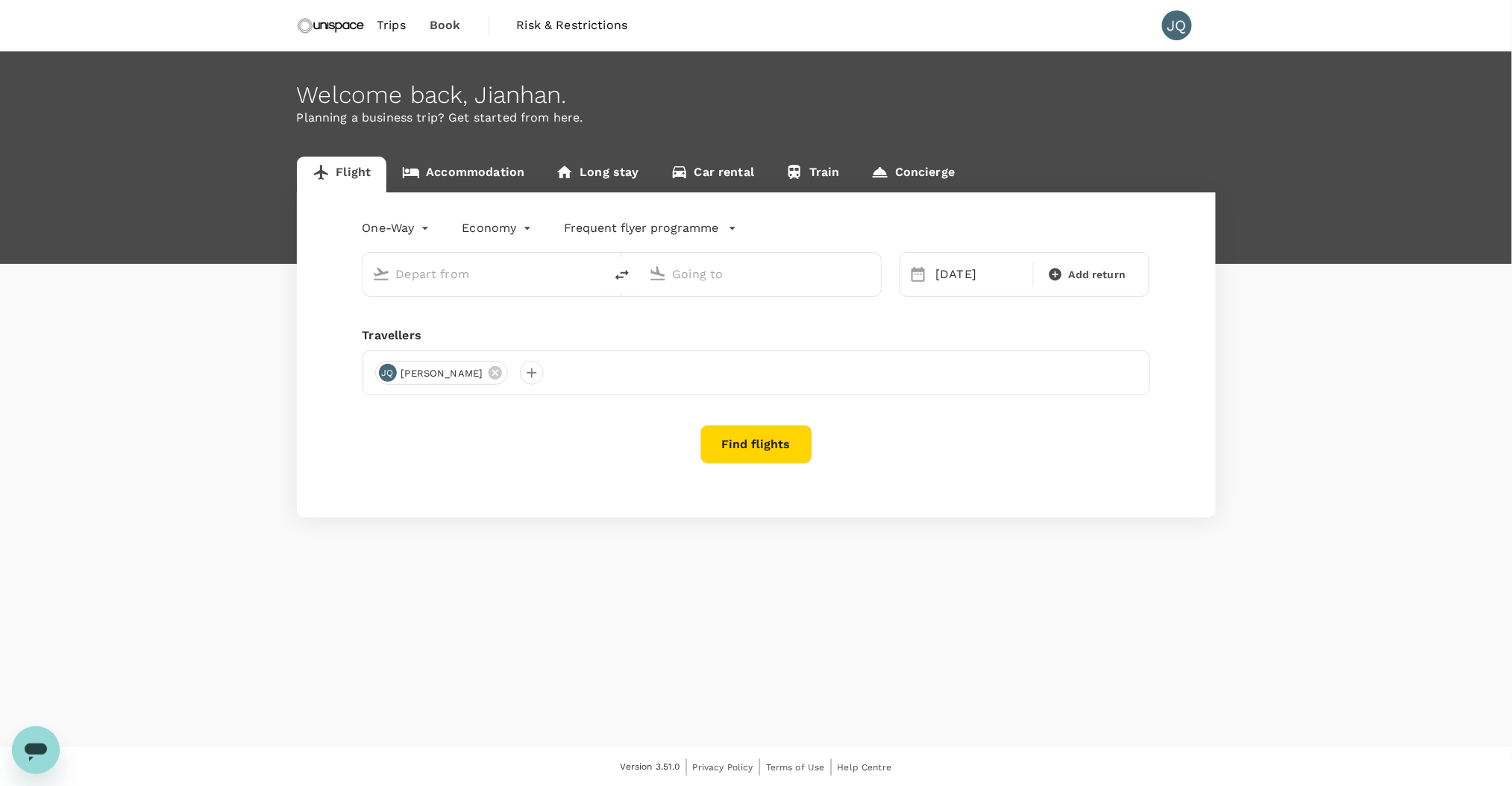
type input "Shanghai Pudong Intl (PVG)"
type input "[GEOGRAPHIC_DATA], [GEOGRAPHIC_DATA] (any)"
type input "Shanghai Pudong Intl (PVG)"
type input "[GEOGRAPHIC_DATA], [GEOGRAPHIC_DATA] (any)"
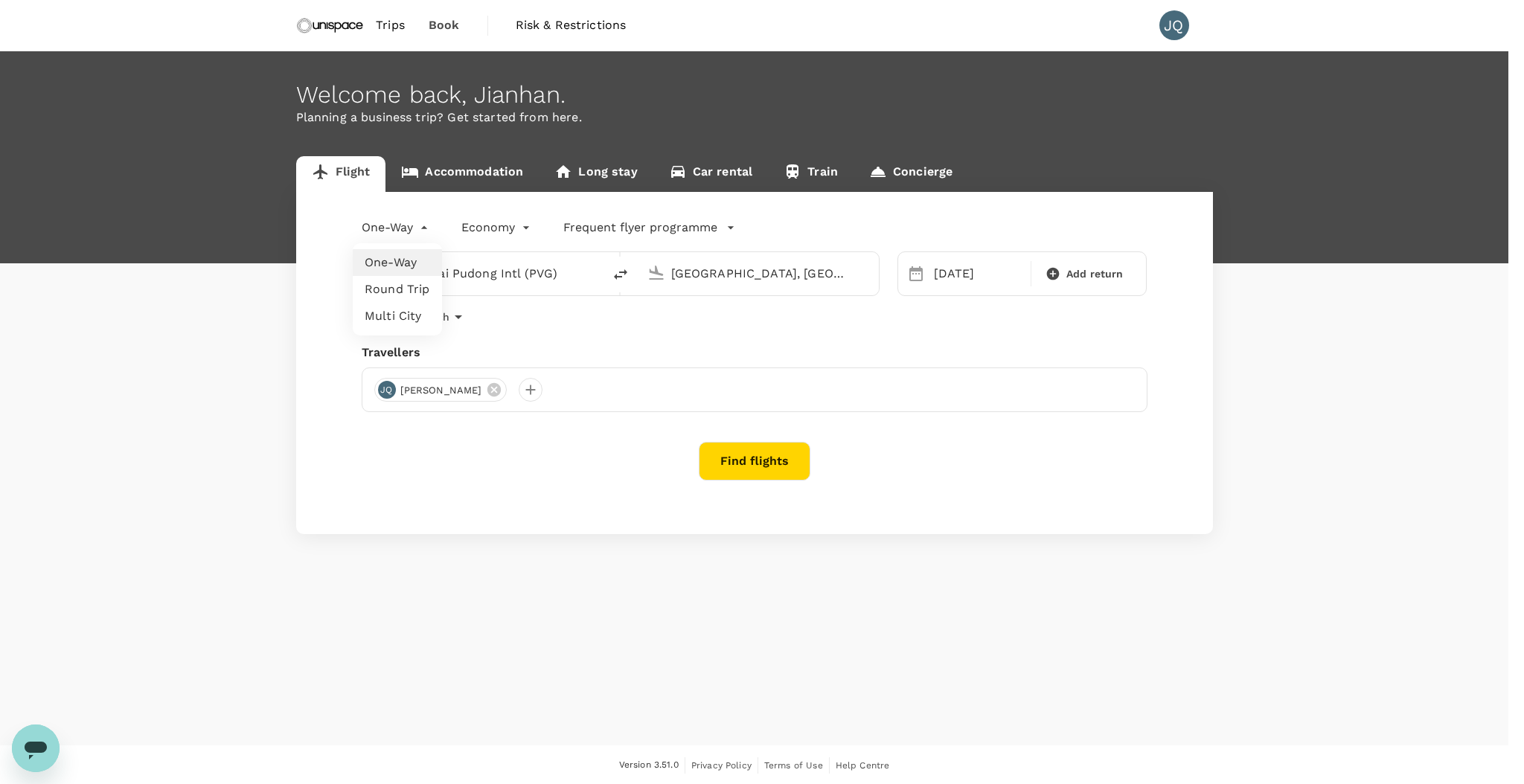
click at [410, 230] on body "Trips Book Risk & Restrictions JQ Welcome back , Jianhan . Planning a business …" at bounding box center [762, 392] width 1524 height 786
click at [411, 312] on li "Multi City" at bounding box center [397, 315] width 89 height 26
type input "multicity"
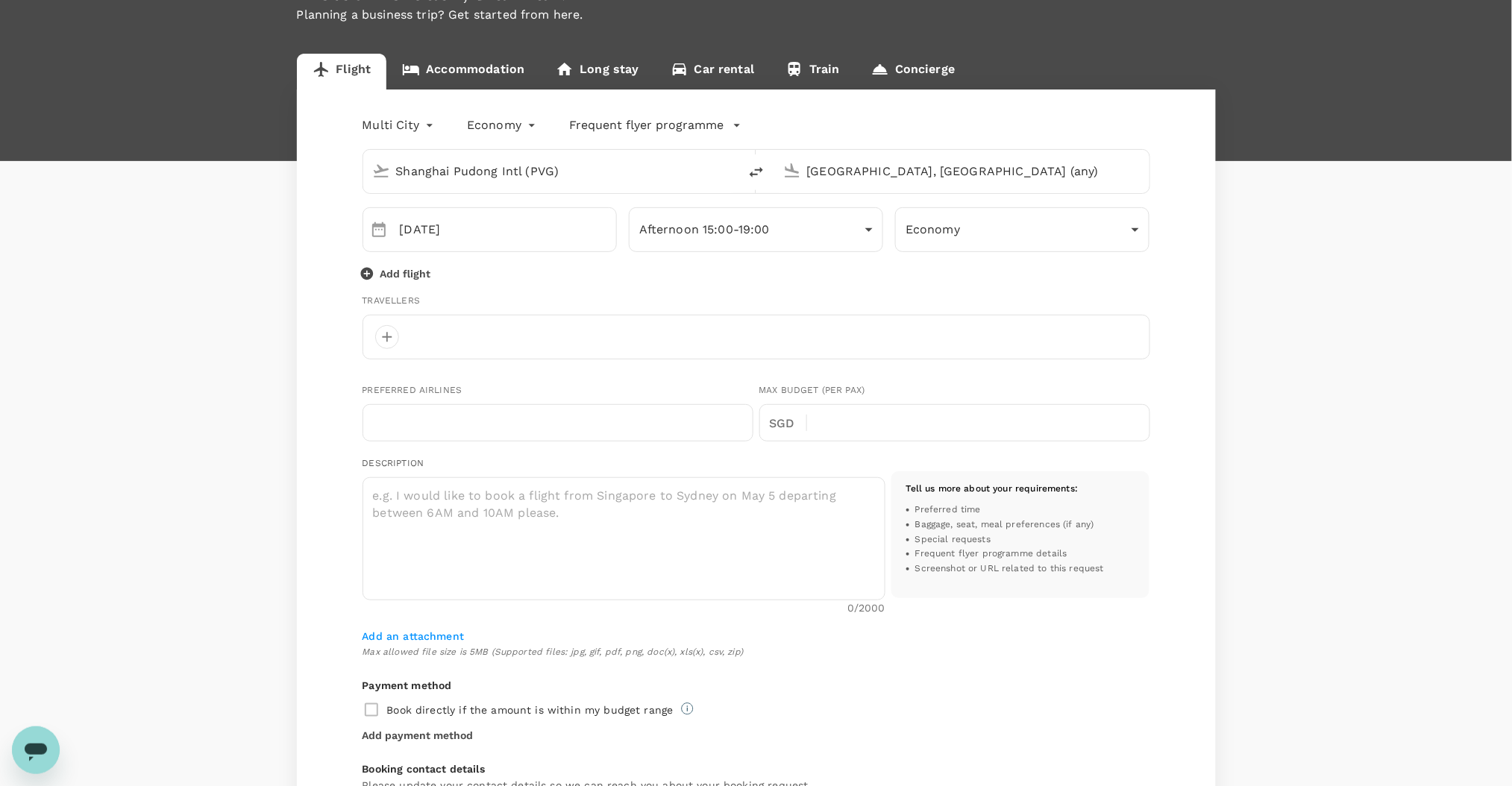
scroll to position [99, 0]
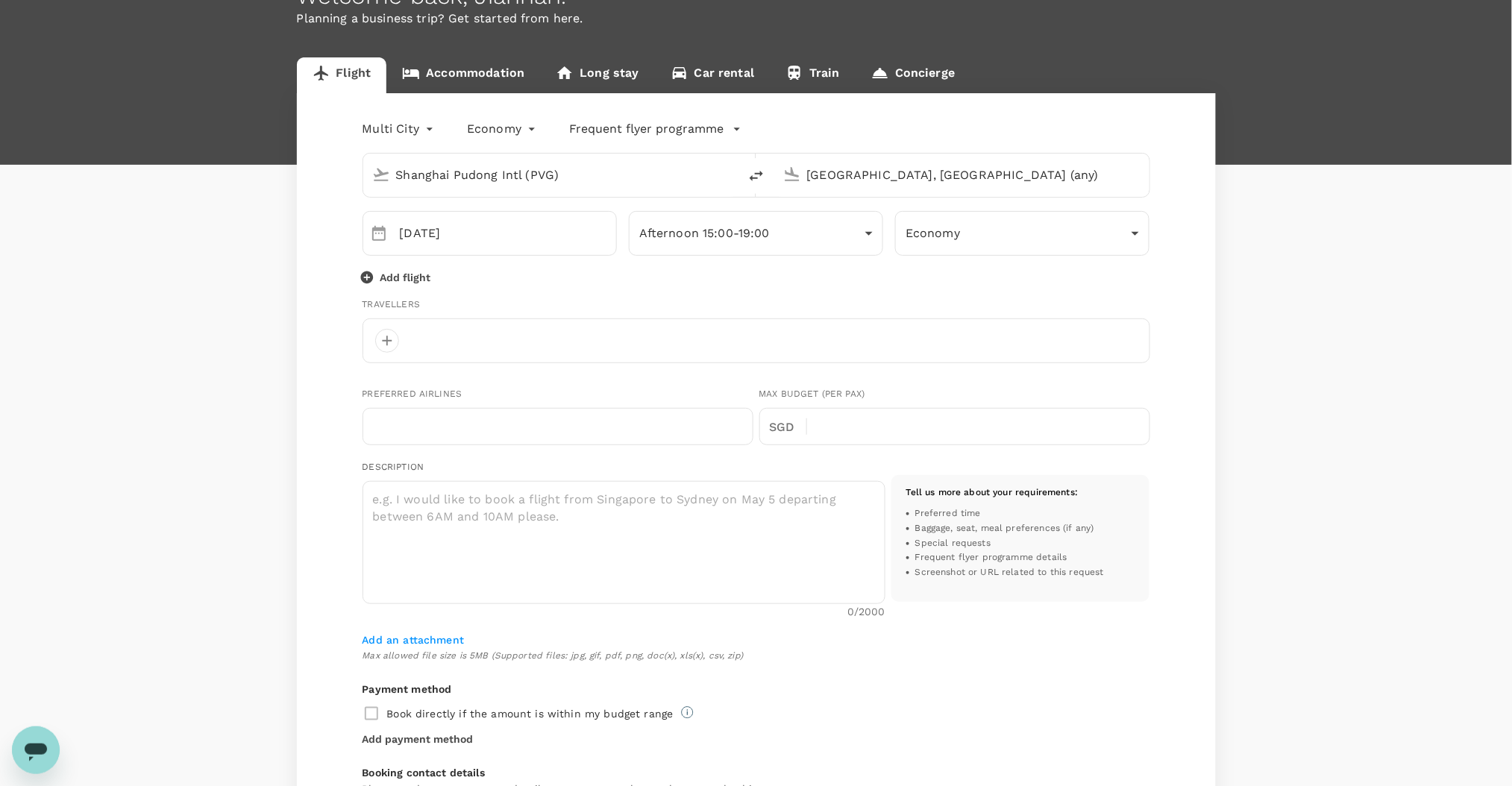
click at [407, 272] on p "Add flight" at bounding box center [406, 278] width 51 height 15
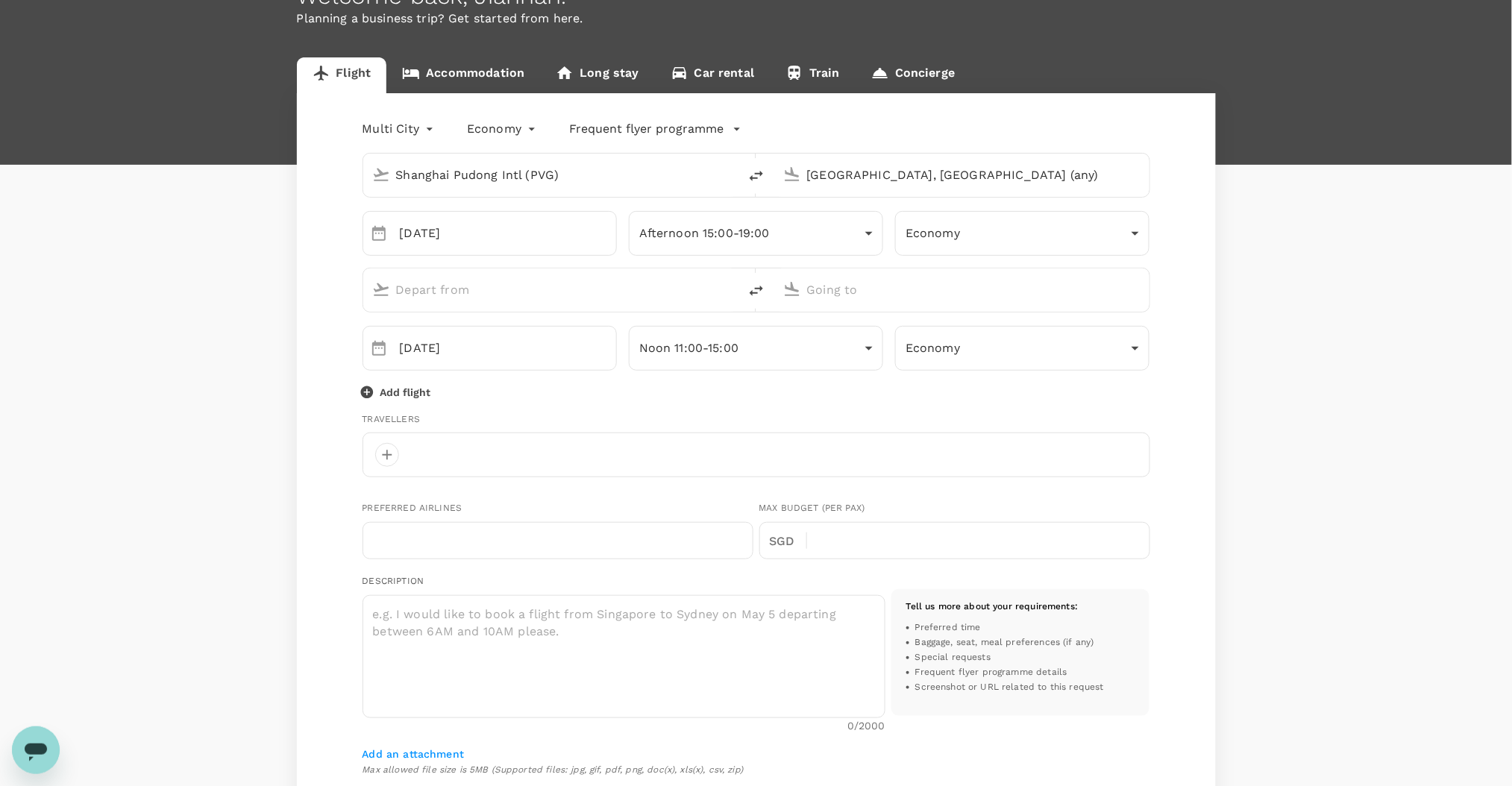
click at [541, 291] on input "text" at bounding box center [552, 290] width 311 height 23
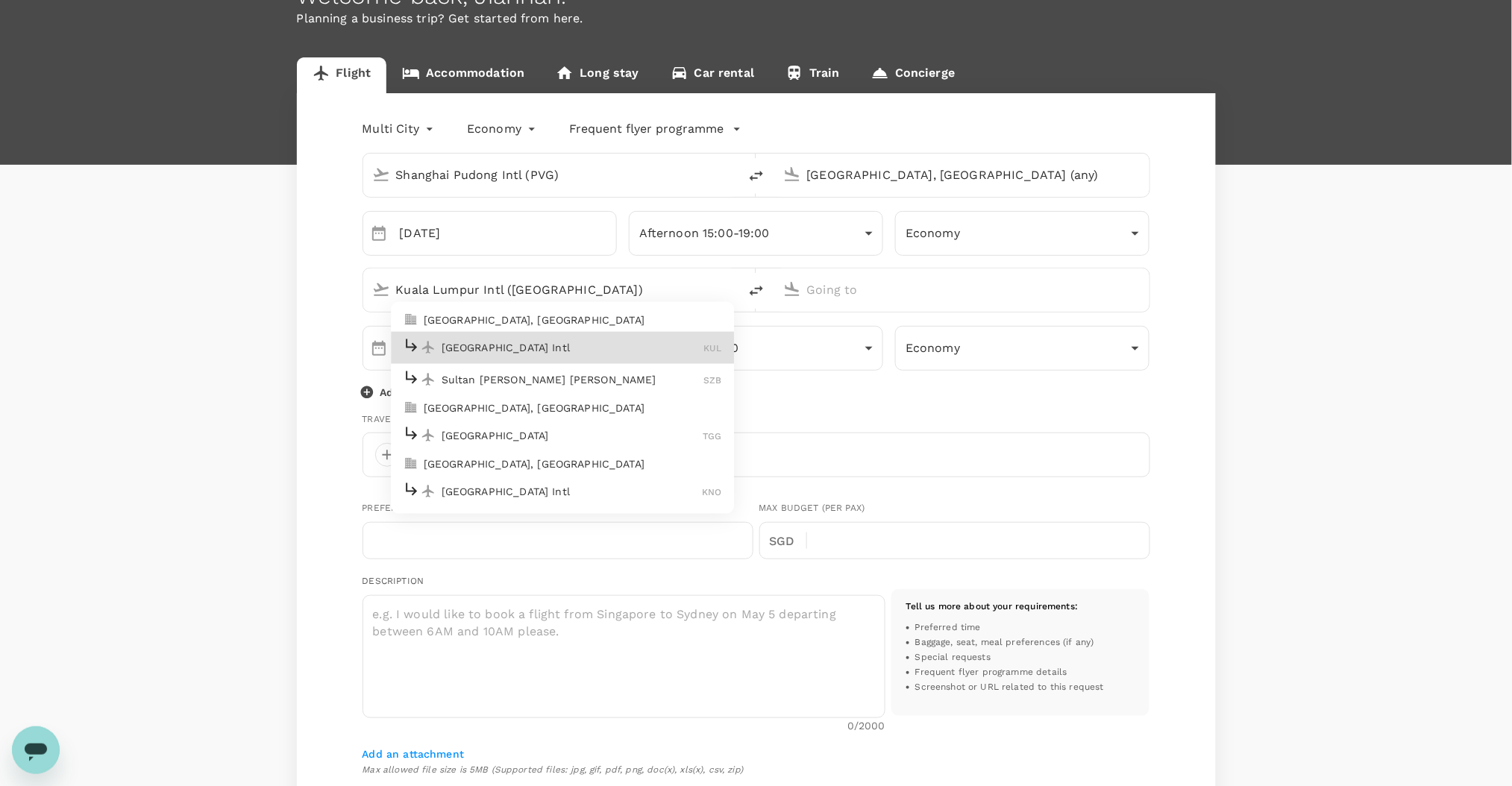
type input "Kuala Lumpur Intl ([GEOGRAPHIC_DATA])"
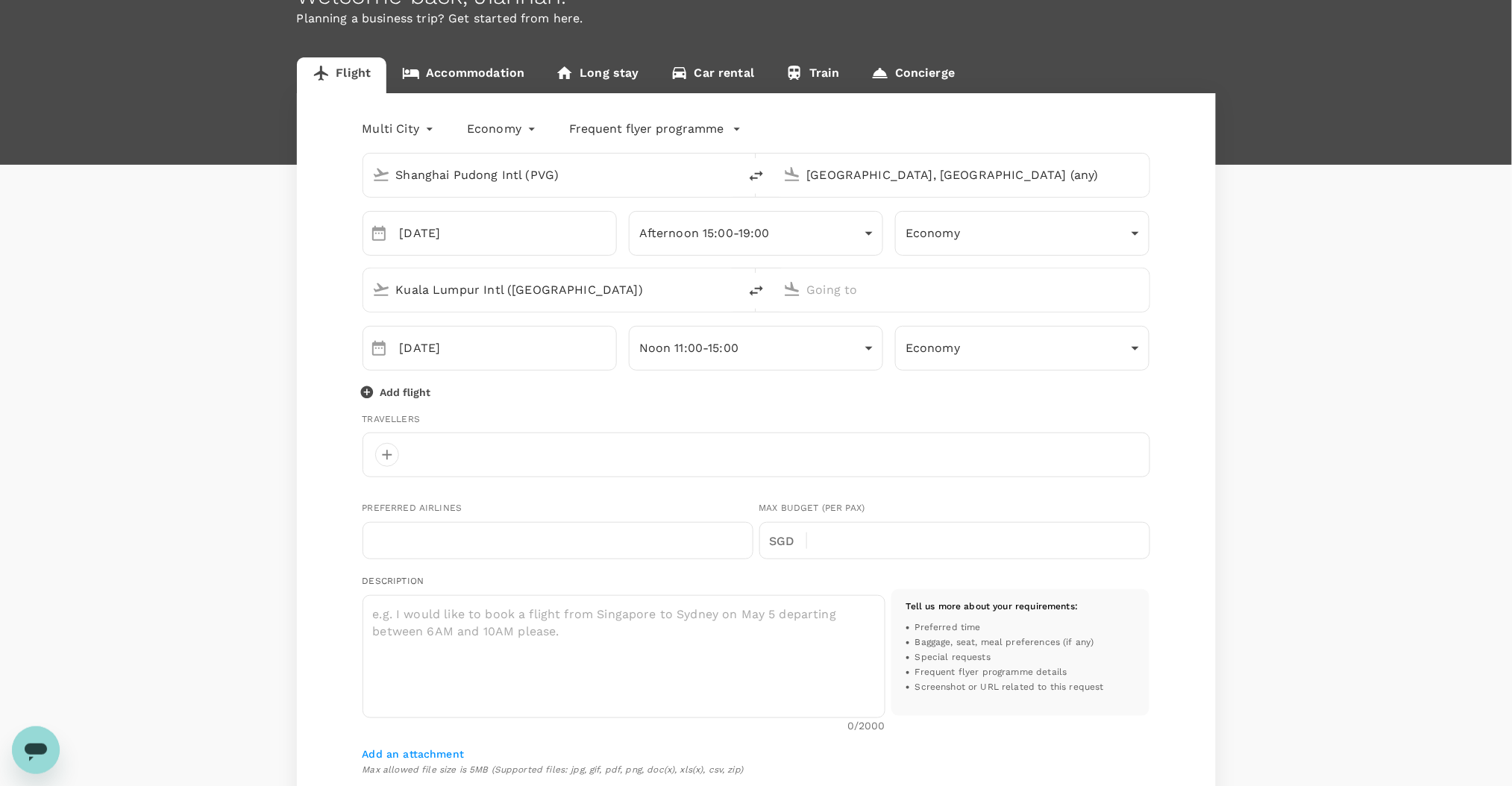
click at [901, 287] on input "text" at bounding box center [963, 290] width 311 height 23
click at [896, 346] on p "Singapore Changi" at bounding box center [985, 348] width 265 height 15
type input "Singapore Changi (SIN)"
click at [538, 540] on button "26" at bounding box center [541, 540] width 26 height 26
type input "[DATE]"
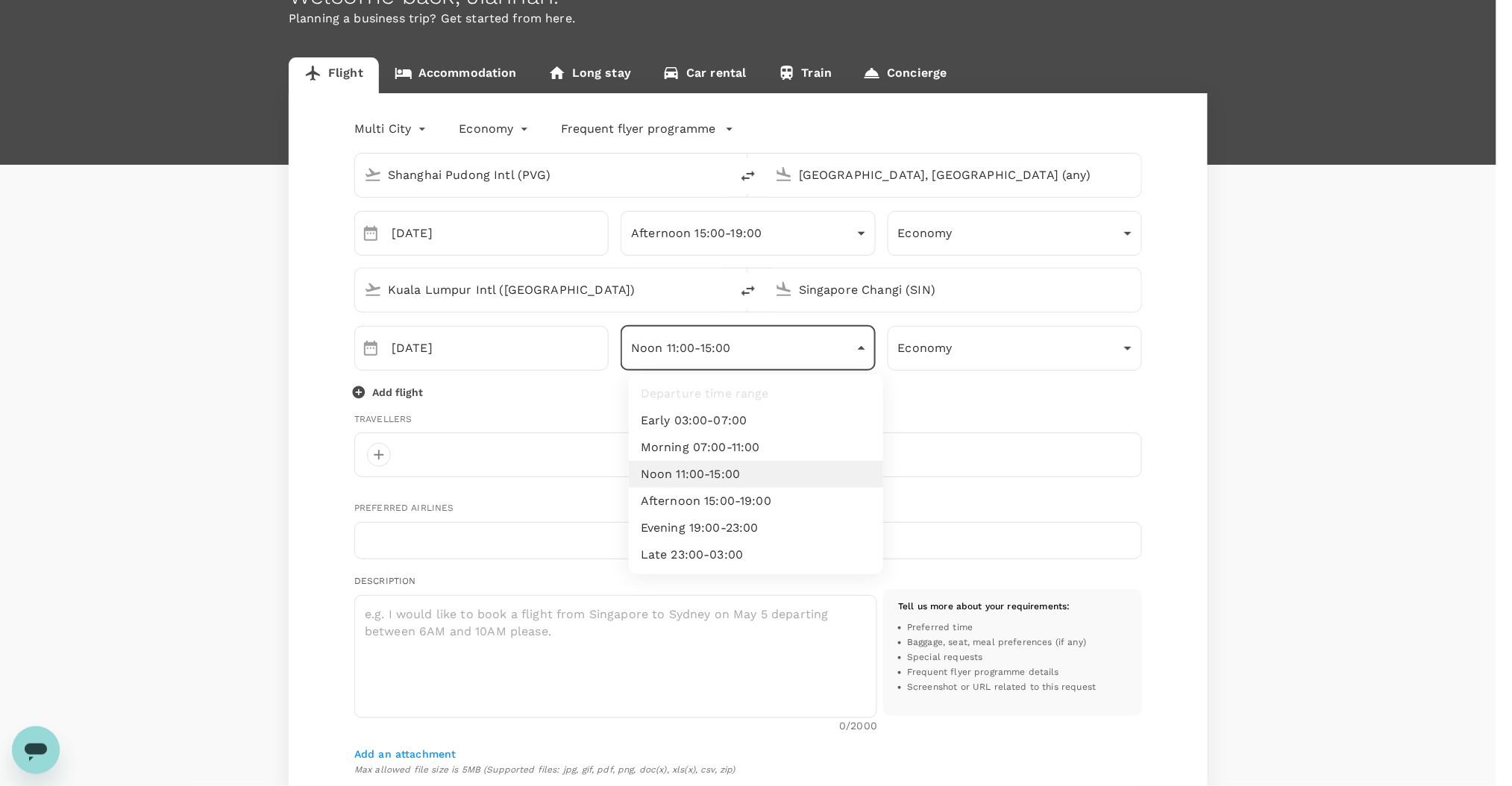
click at [836, 345] on body "Trips Book Risk & Restrictions JQ Welcome back , Jianhan . Planning a business …" at bounding box center [756, 567] width 1512 height 1334
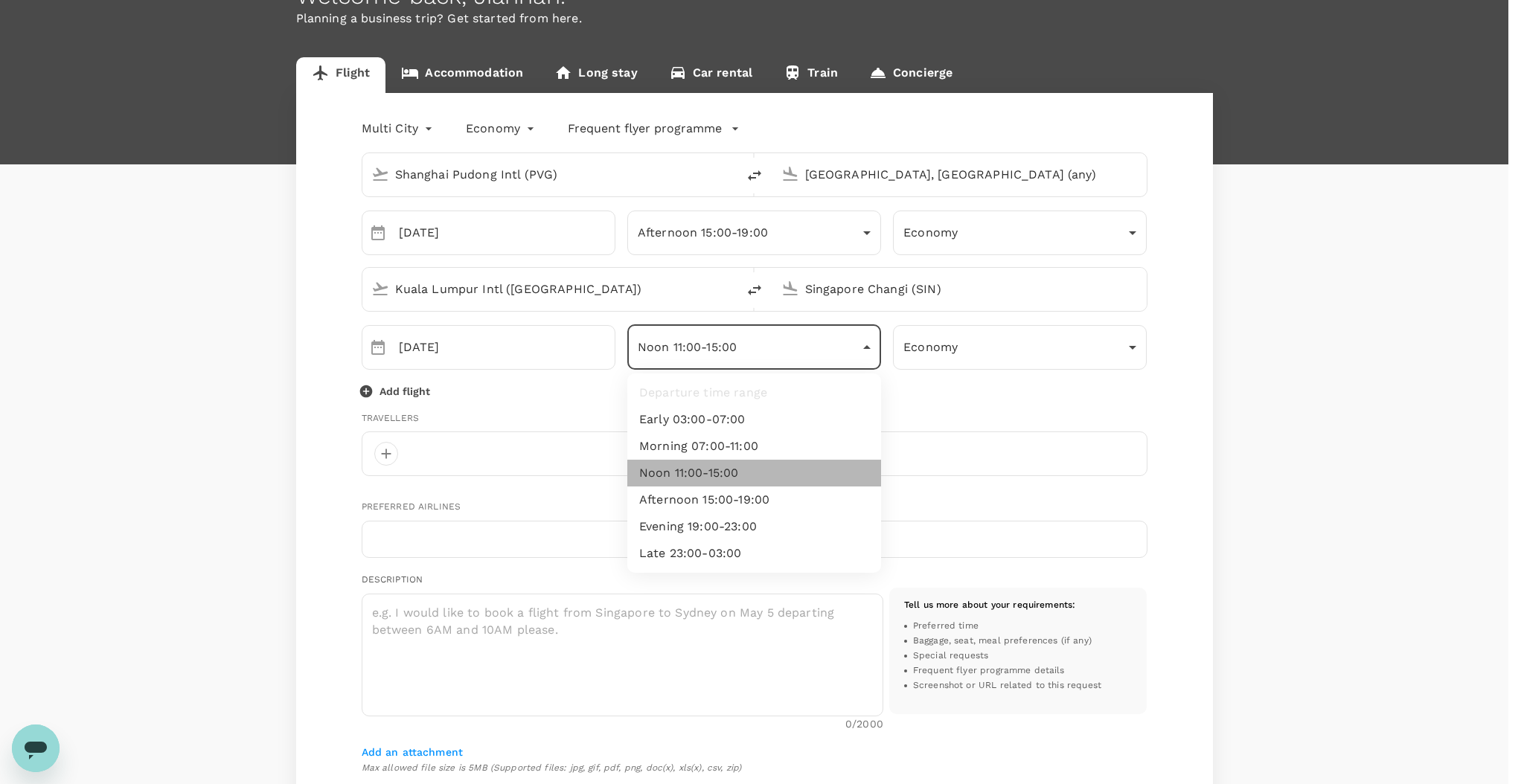
click at [811, 472] on li "Noon 11:00-15:00" at bounding box center [754, 472] width 254 height 26
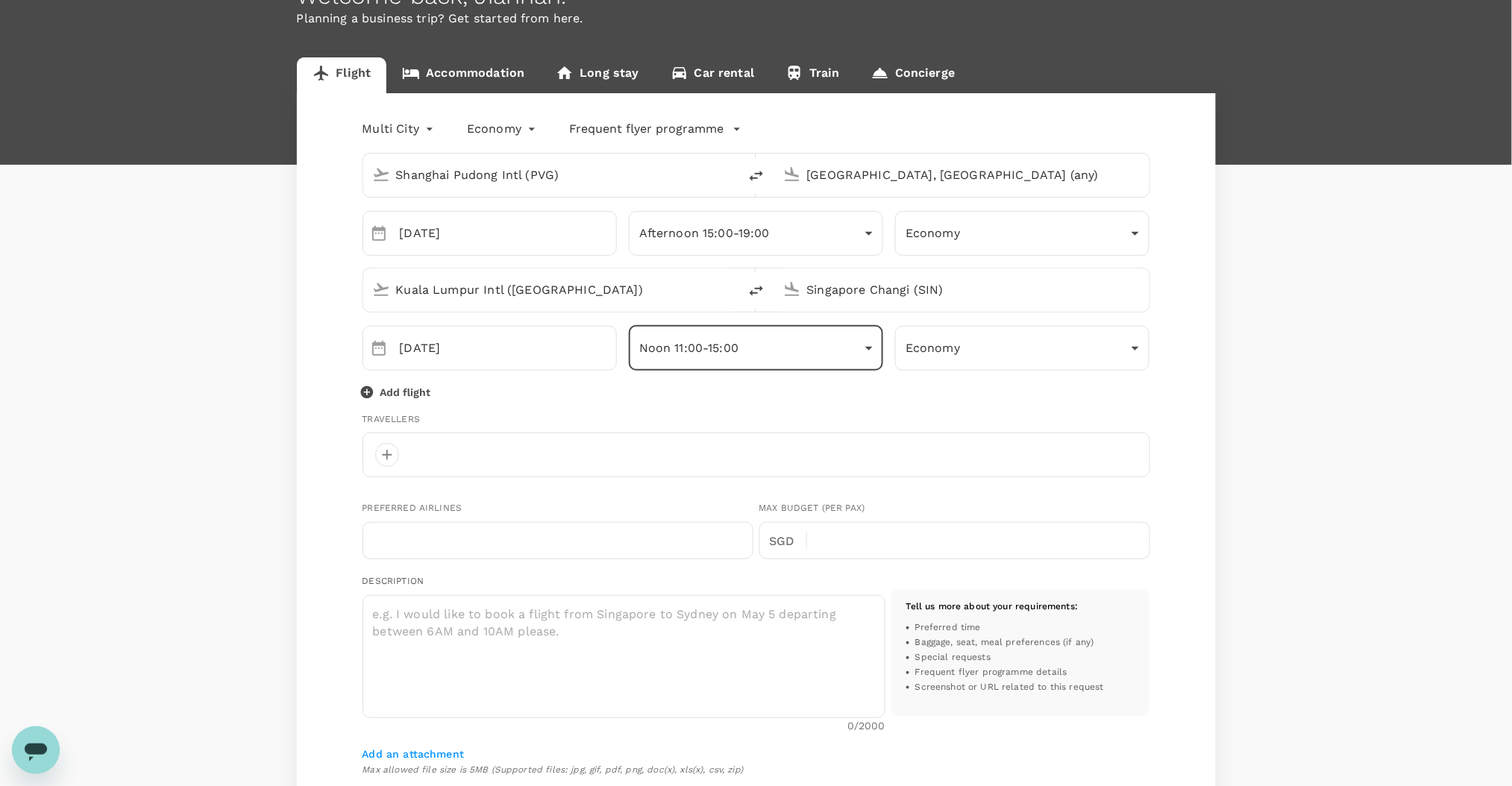
click at [846, 353] on body "Trips Book Risk & Restrictions JQ Welcome back , Jianhan . Planning a business …" at bounding box center [756, 567] width 1512 height 1334
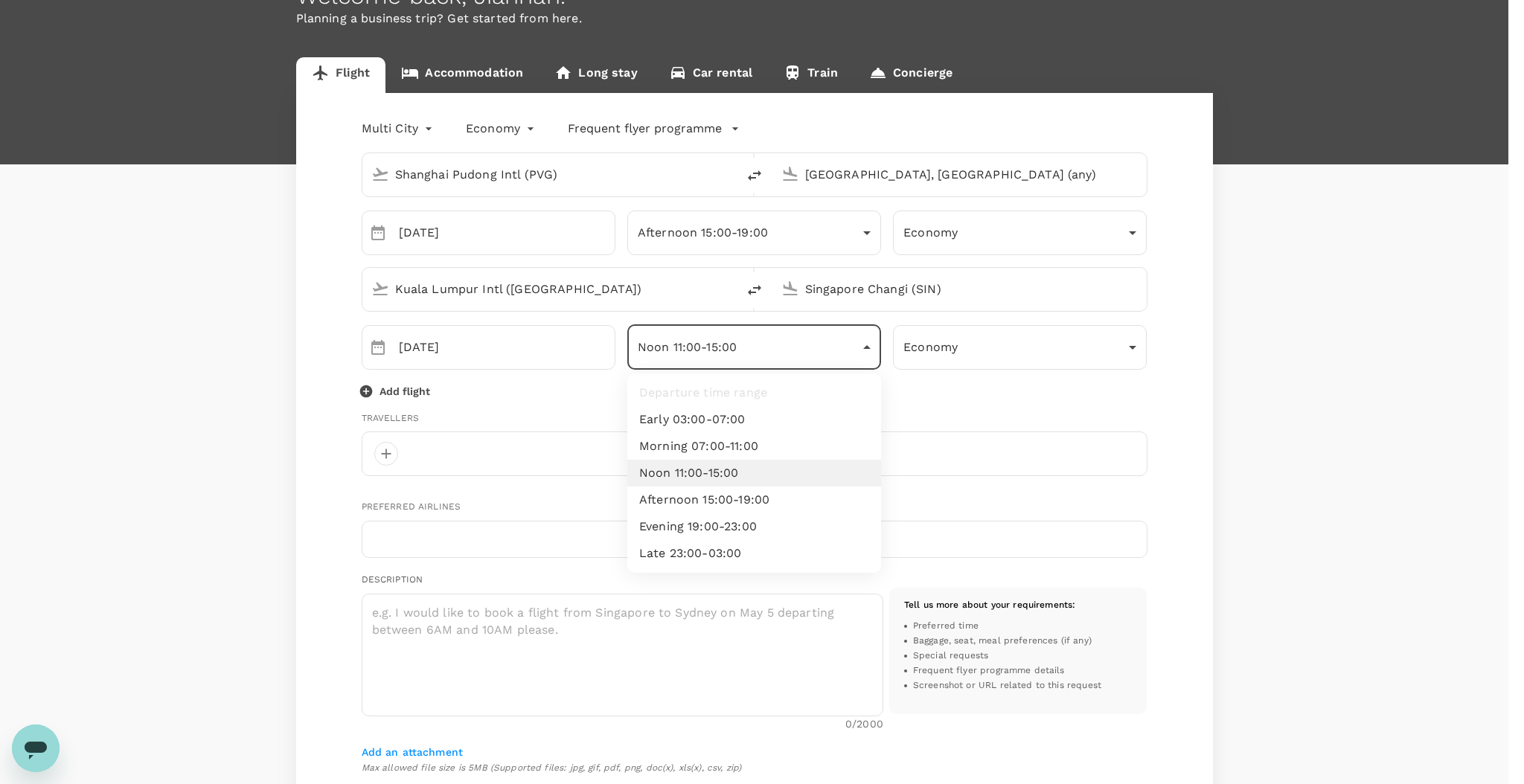
click at [765, 493] on li "Afternoon 15:00-19:00" at bounding box center [754, 500] width 254 height 26
type input "afternoon"
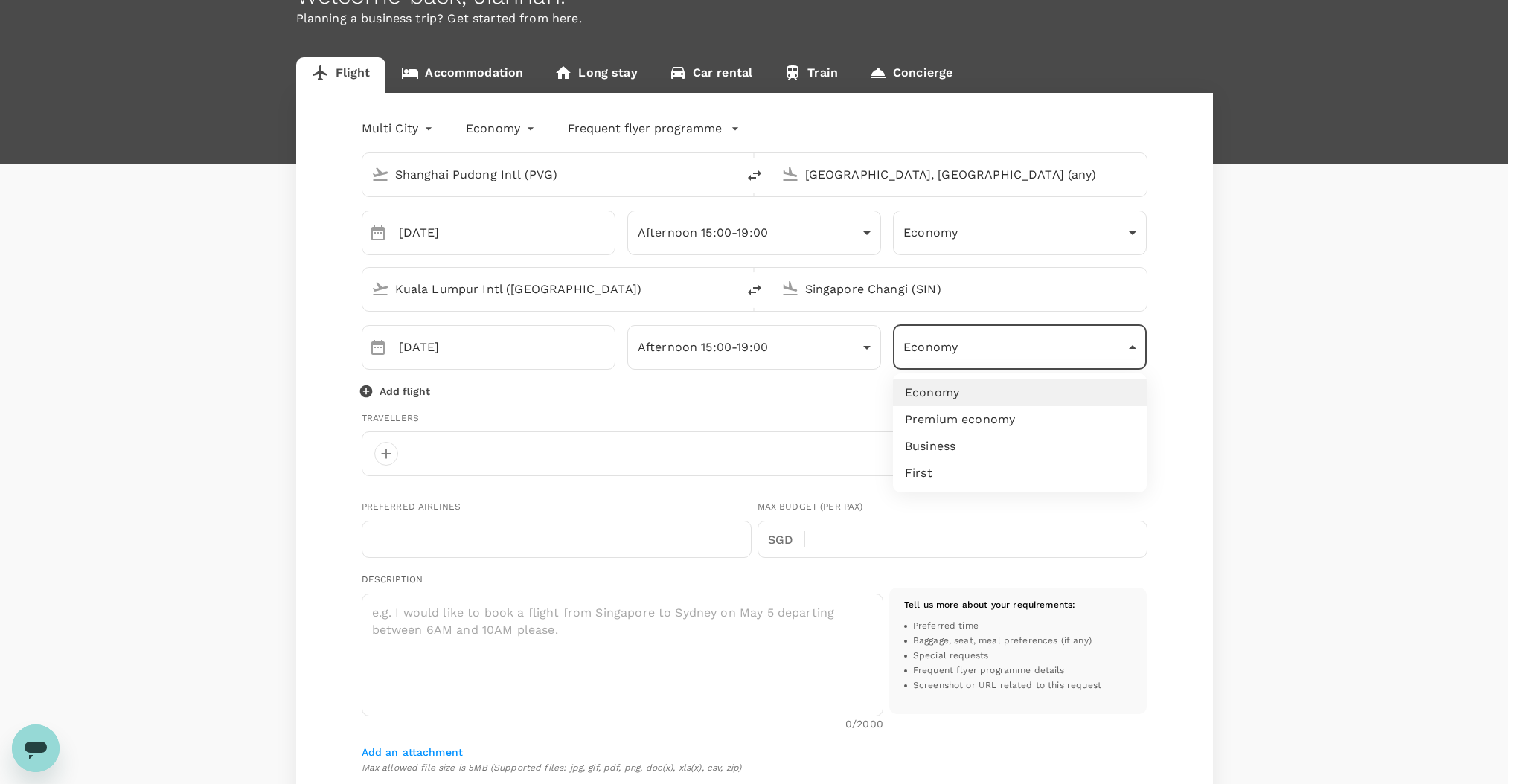
click at [985, 340] on body "Trips Book Risk & Restrictions JQ Welcome back , Jianhan . Planning a business …" at bounding box center [762, 566] width 1524 height 1330
click at [1222, 360] on div at bounding box center [762, 392] width 1524 height 784
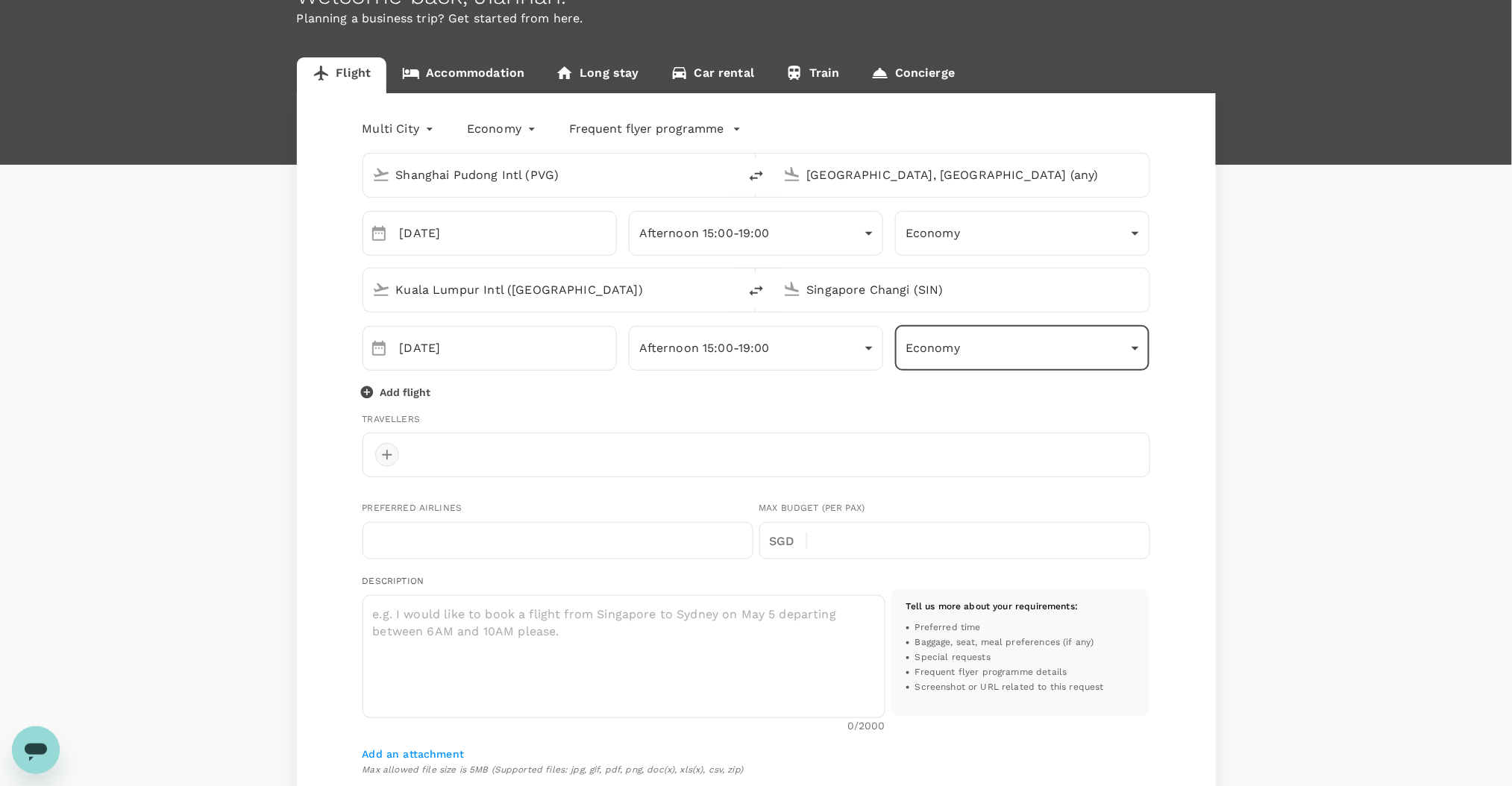
click at [394, 449] on div at bounding box center [387, 455] width 24 height 24
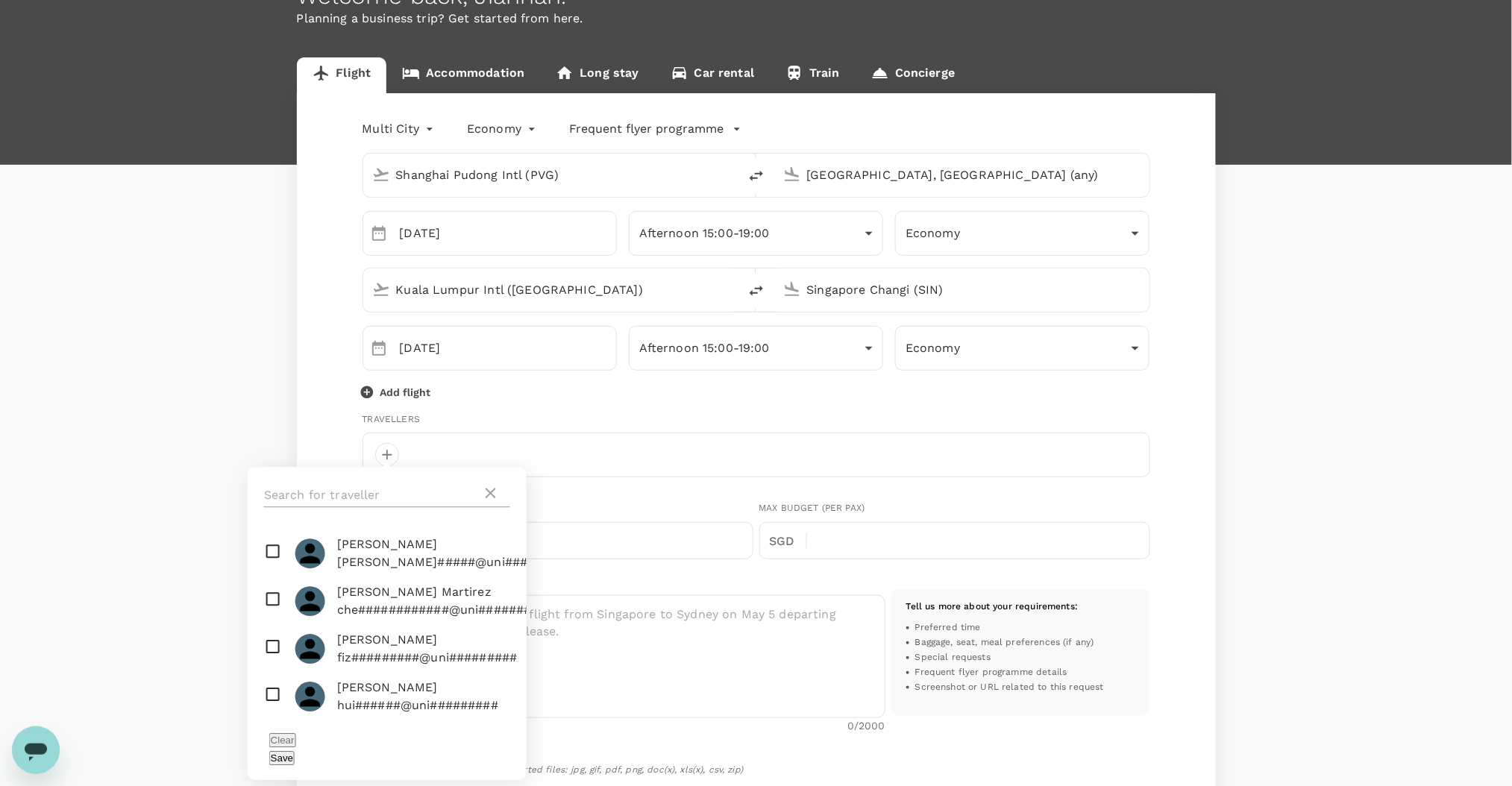
click at [411, 490] on input "text" at bounding box center [373, 496] width 218 height 24
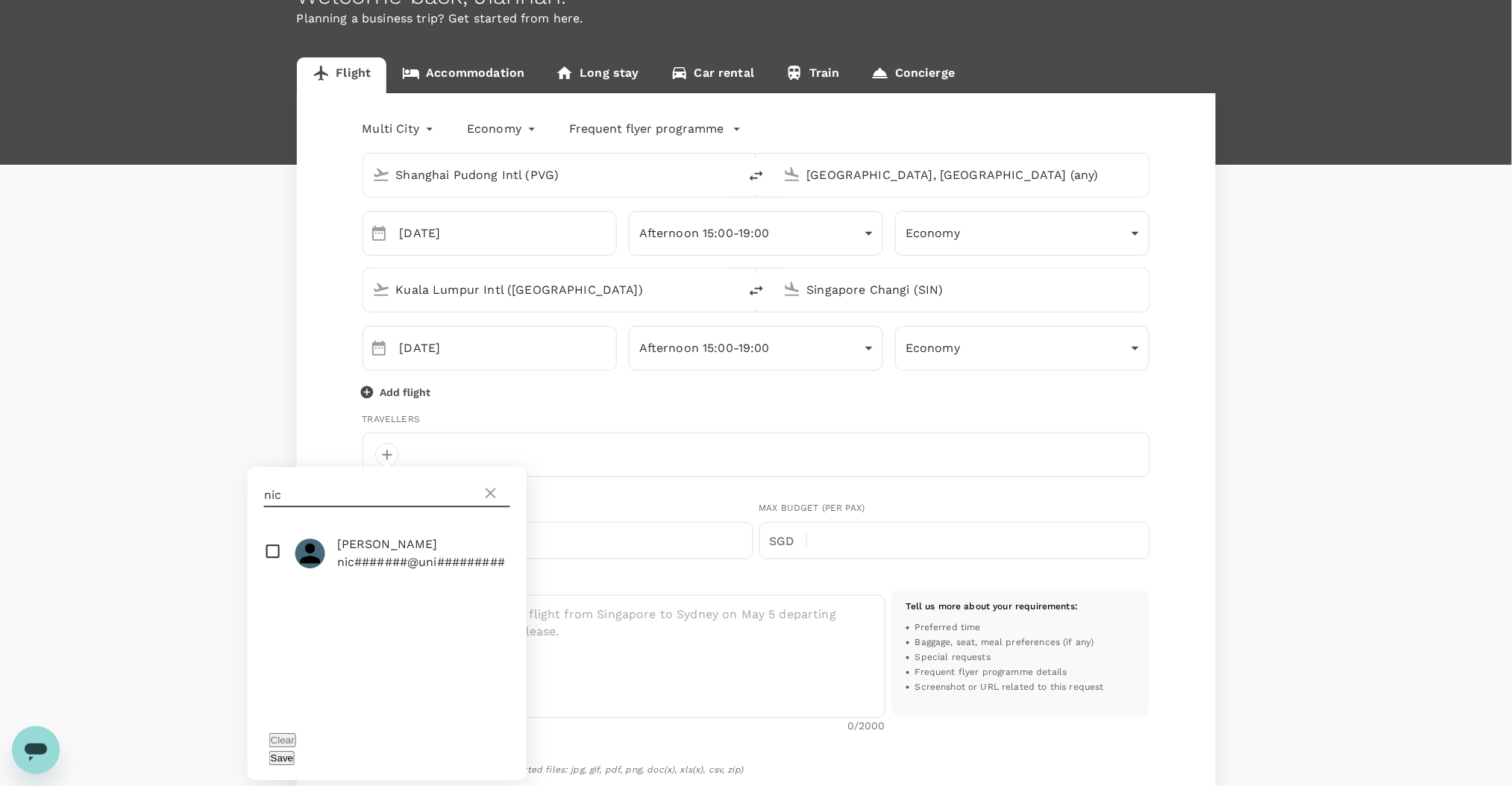
type input "nic"
drag, startPoint x: 422, startPoint y: 520, endPoint x: 431, endPoint y: 561, distance: 42.0
click at [431, 561] on p "nic#######@uni#########" at bounding box center [422, 563] width 168 height 18
checkbox input "true"
click at [294, 751] on button "Save" at bounding box center [282, 758] width 26 height 14
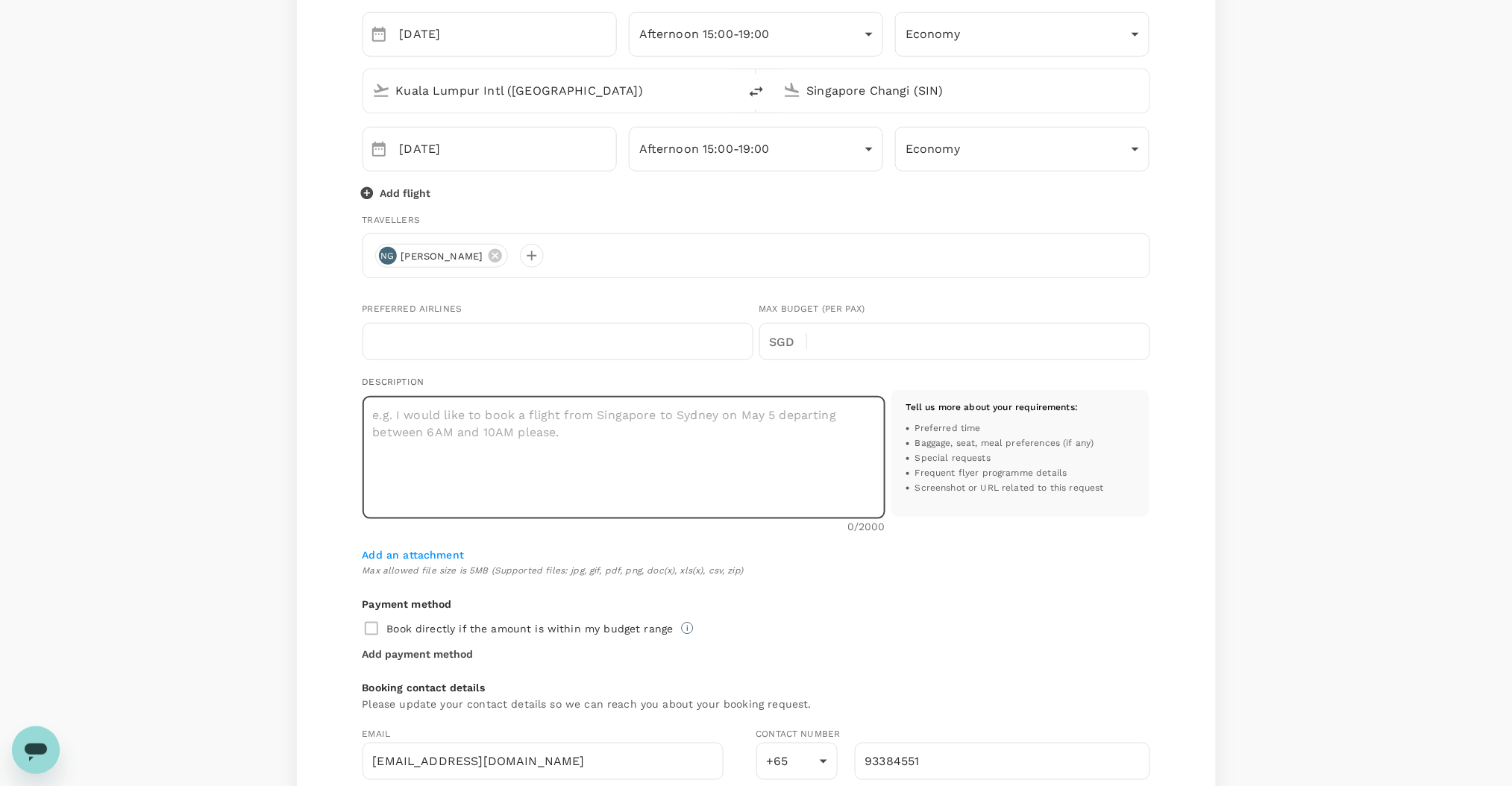
click at [527, 458] on textarea at bounding box center [624, 458] width 523 height 123
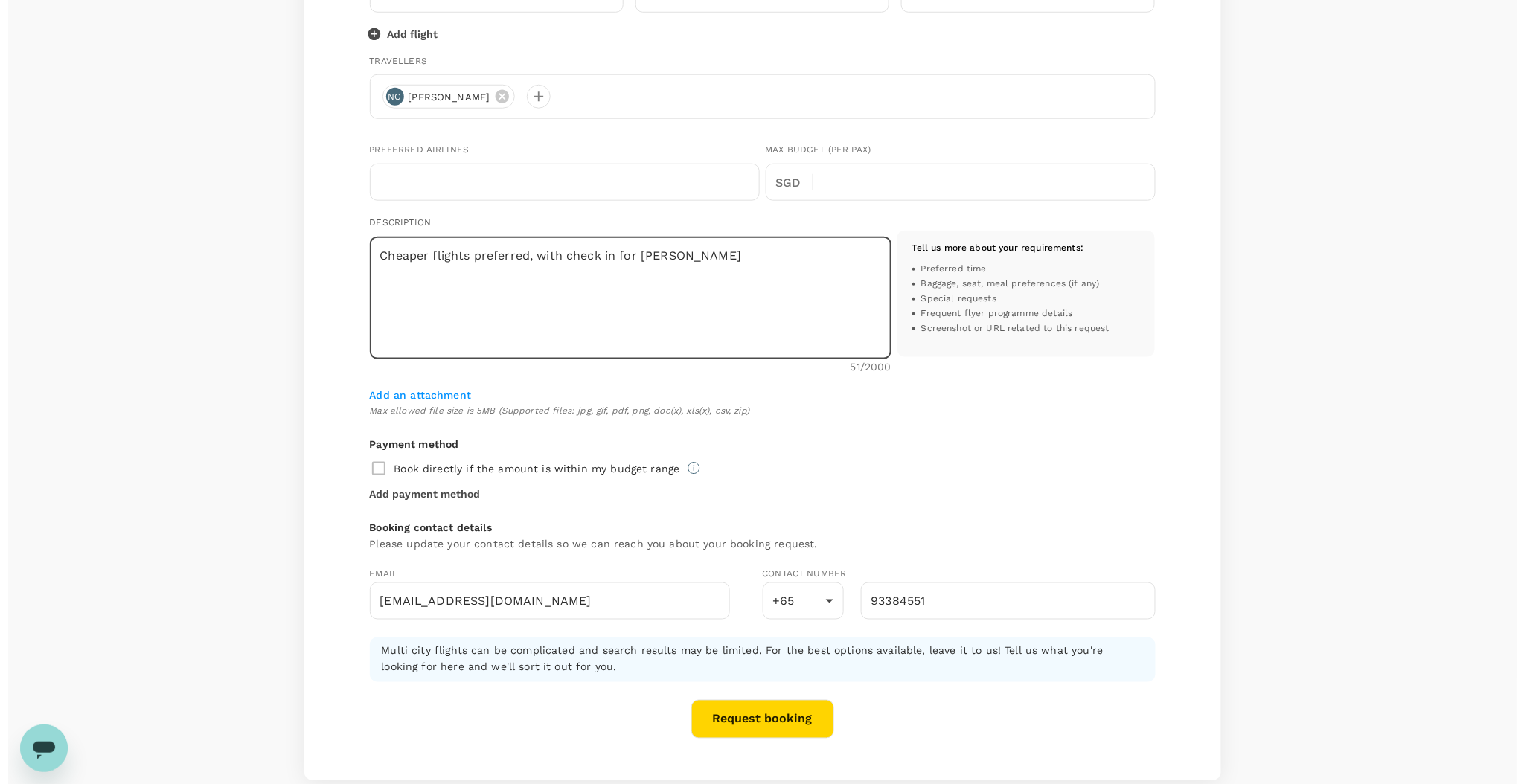
scroll to position [545, 0]
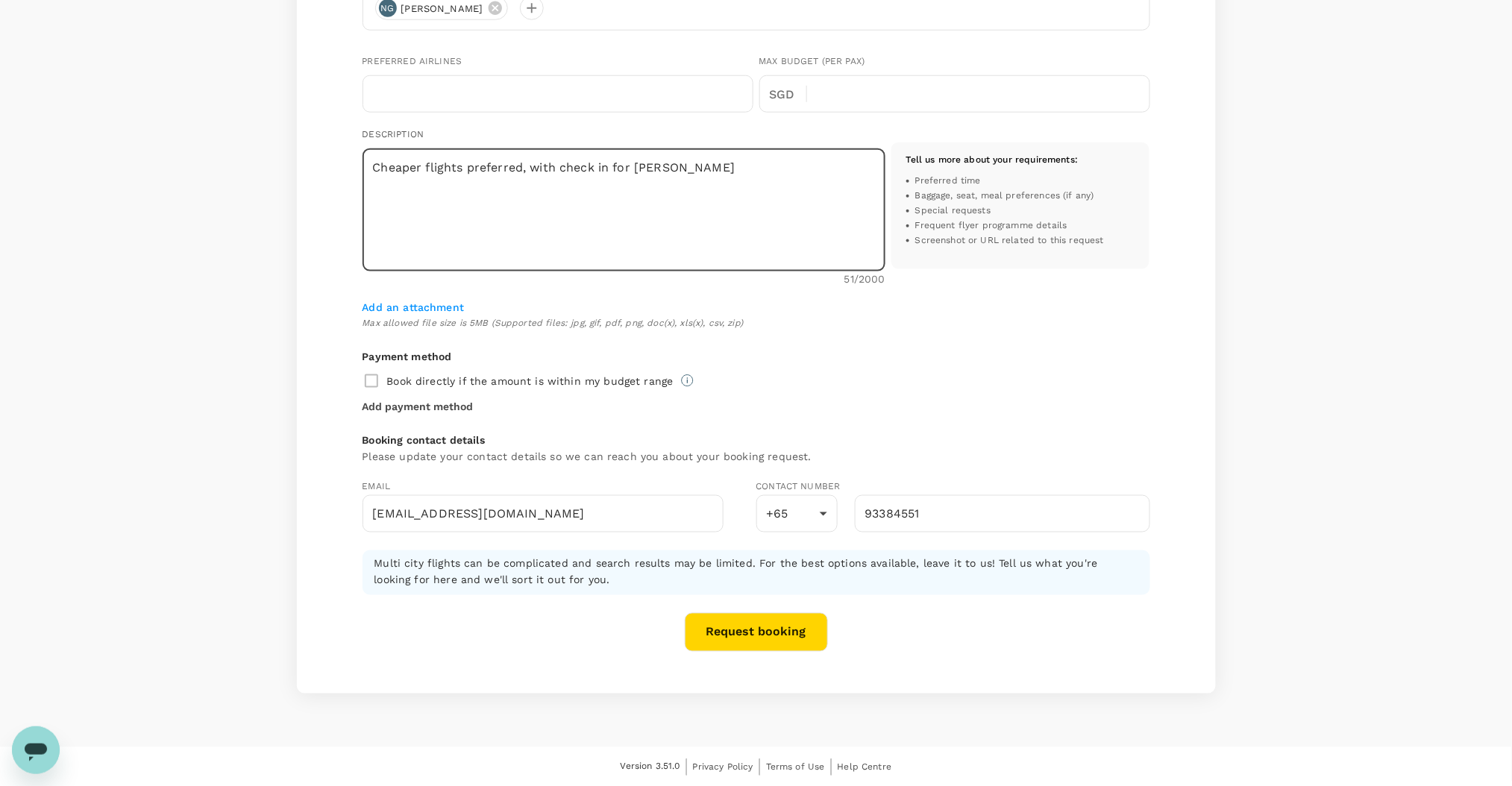
type textarea "Cheaper flights preferred, with check in for [PERSON_NAME]"
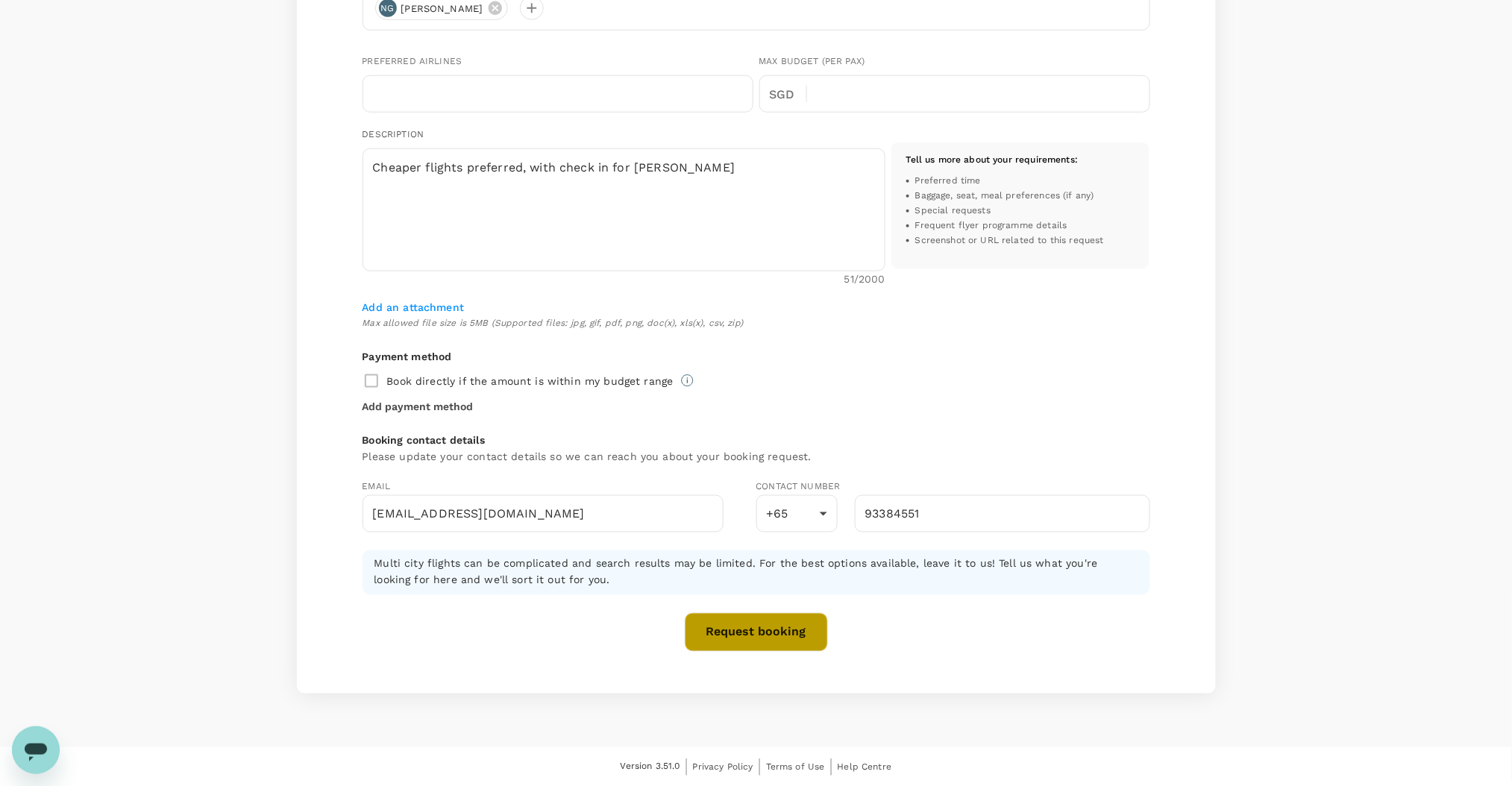
click at [756, 641] on button "Request booking" at bounding box center [756, 632] width 143 height 39
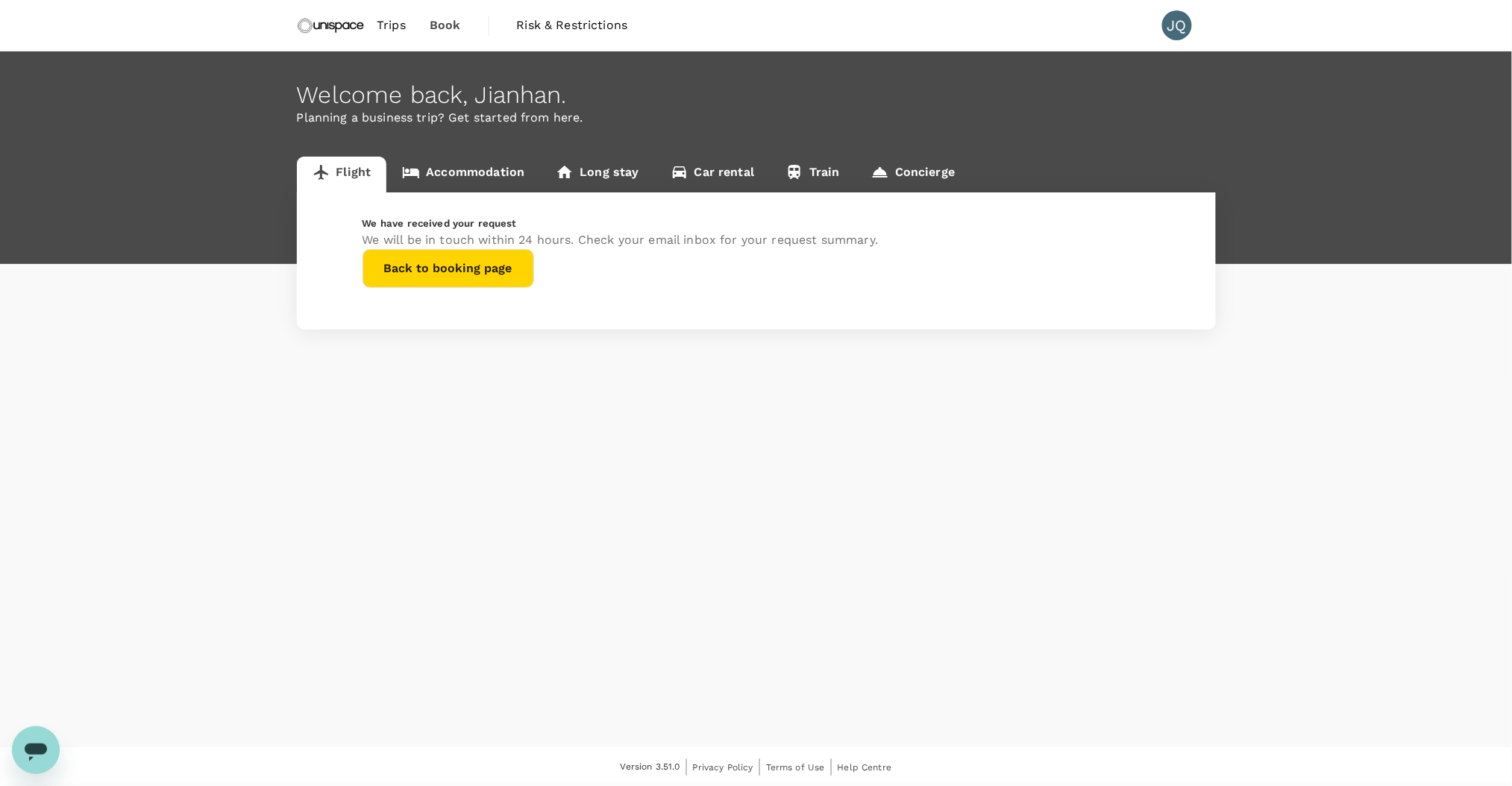
scroll to position [1, 0]
